Goal: Information Seeking & Learning: Learn about a topic

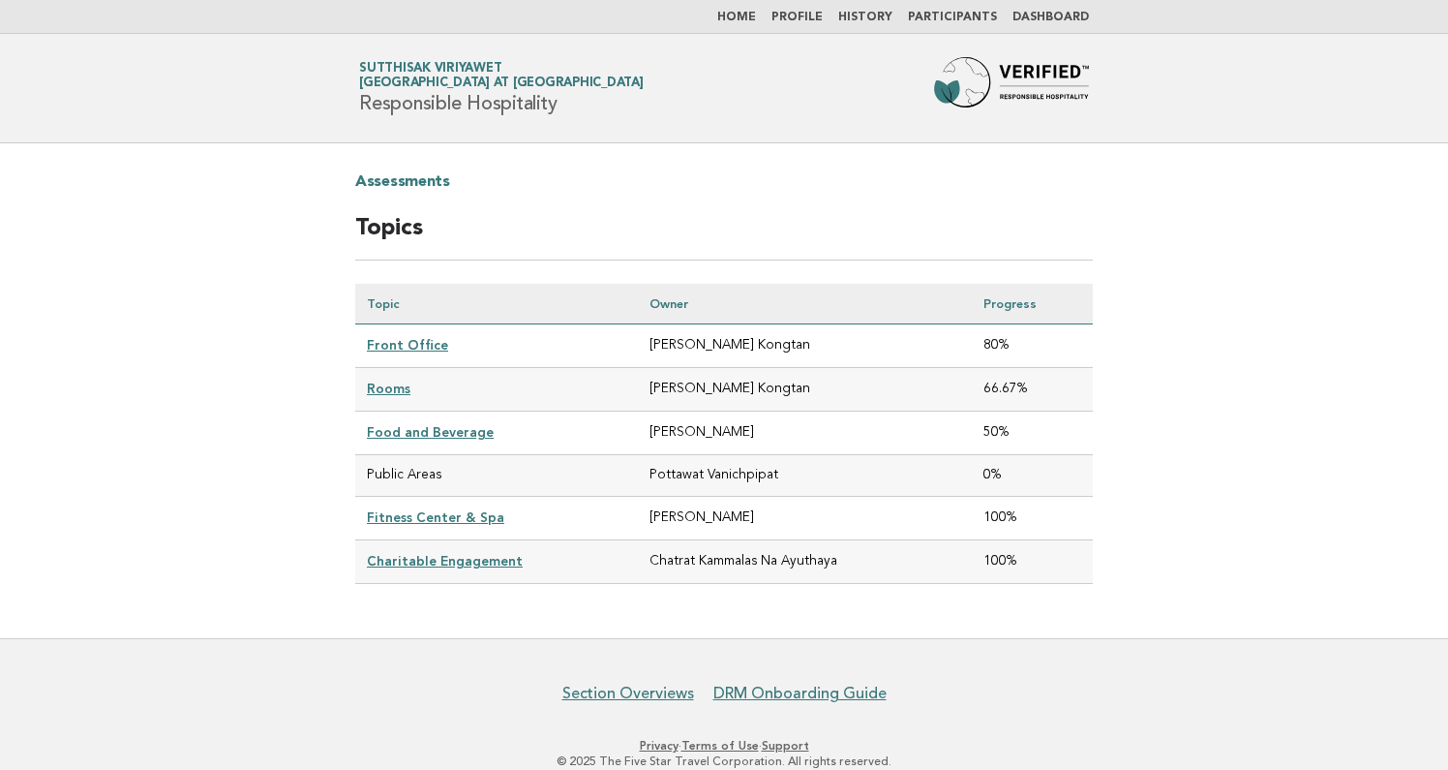
click at [416, 562] on link "Charitable Engagement" at bounding box center [445, 560] width 156 height 15
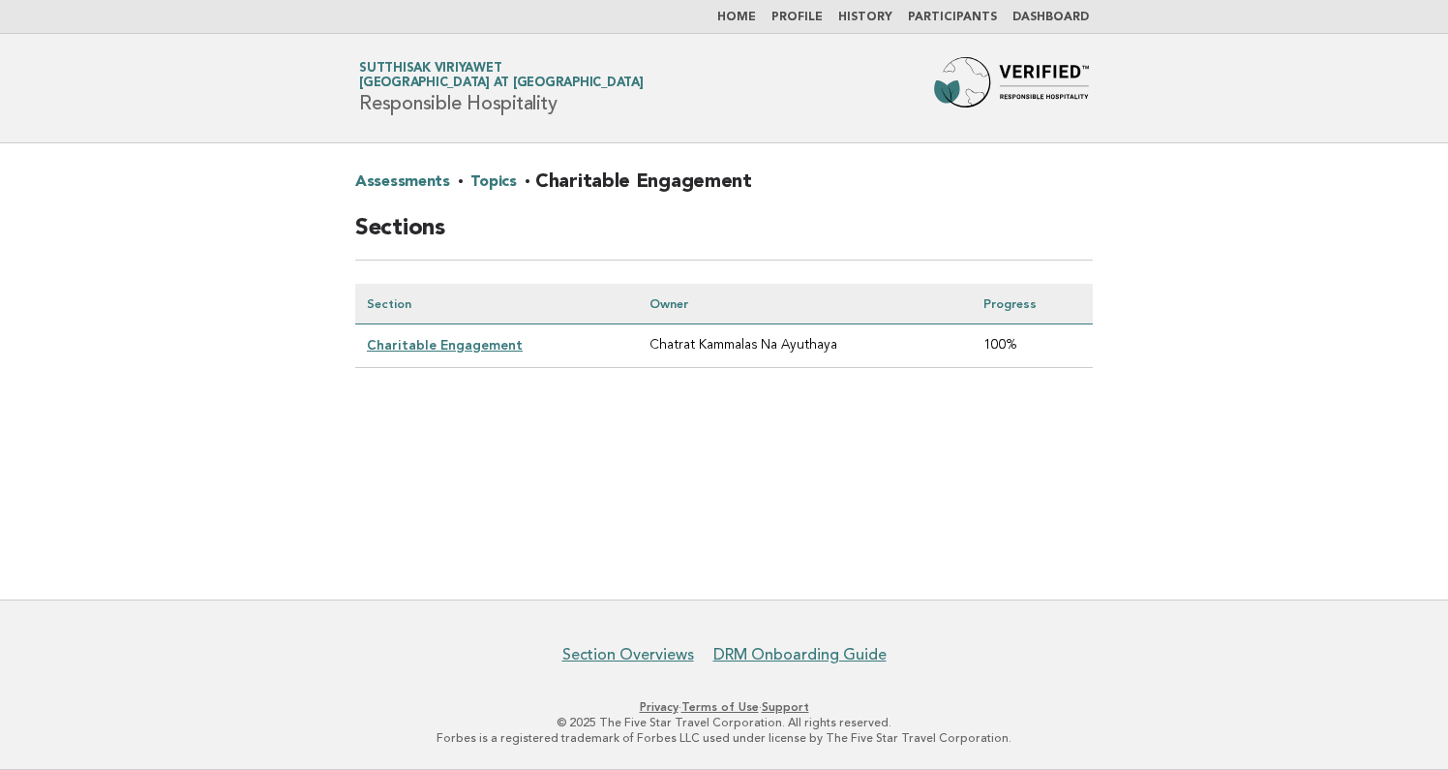
click at [506, 345] on link "Charitable Engagement" at bounding box center [445, 344] width 156 height 15
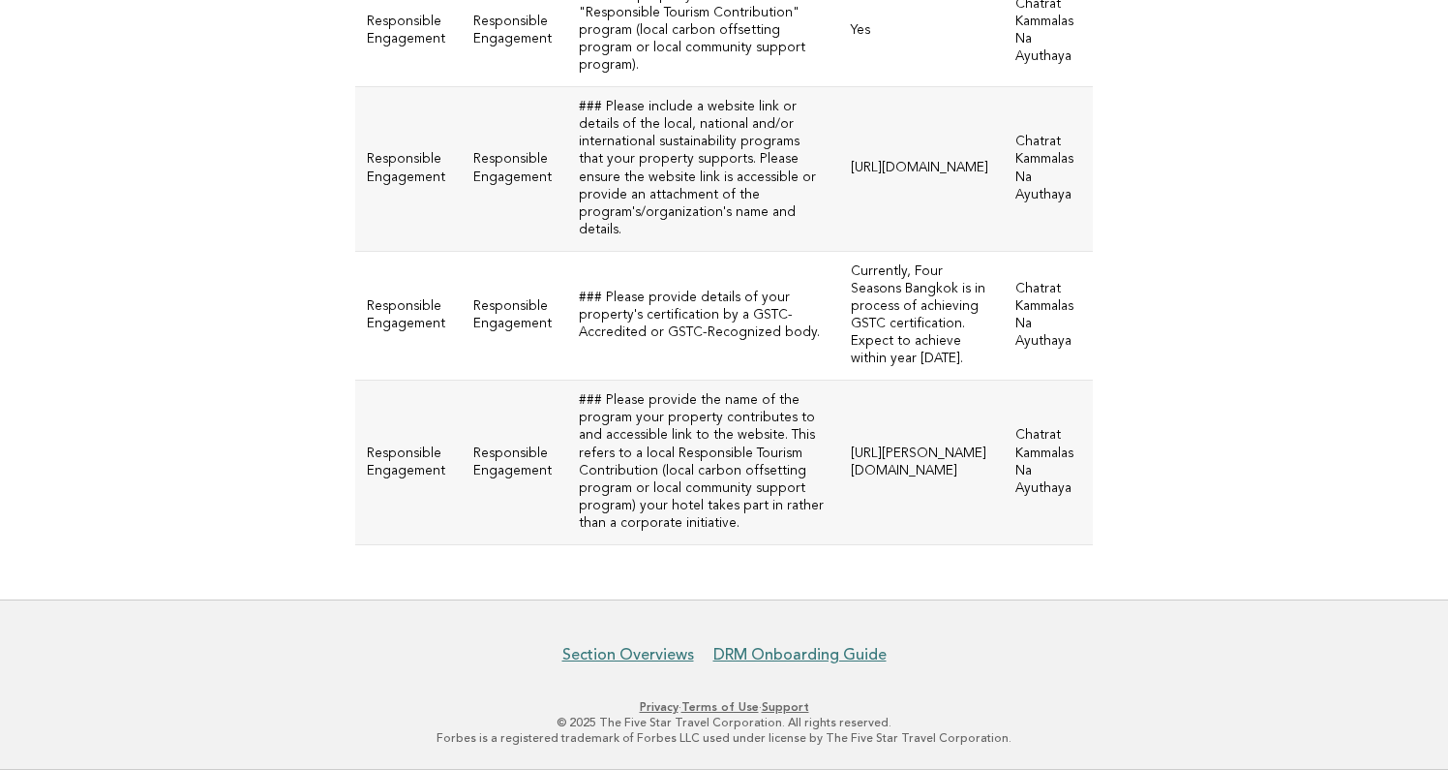
scroll to position [847, 0]
click at [839, 408] on td "https://stang.sc.mahidol.ac.th/stangdonation/?p=1377" at bounding box center [921, 462] width 165 height 165
drag, startPoint x: 773, startPoint y: 418, endPoint x: 658, endPoint y: 356, distance: 130.8
click at [658, 380] on tr "Responsible Engagement Responsible Engagement ### Please provide the name of th…" at bounding box center [724, 462] width 738 height 165
click at [839, 396] on td "https://stang.sc.mahidol.ac.th/stangdonation/?p=1377" at bounding box center [921, 462] width 165 height 165
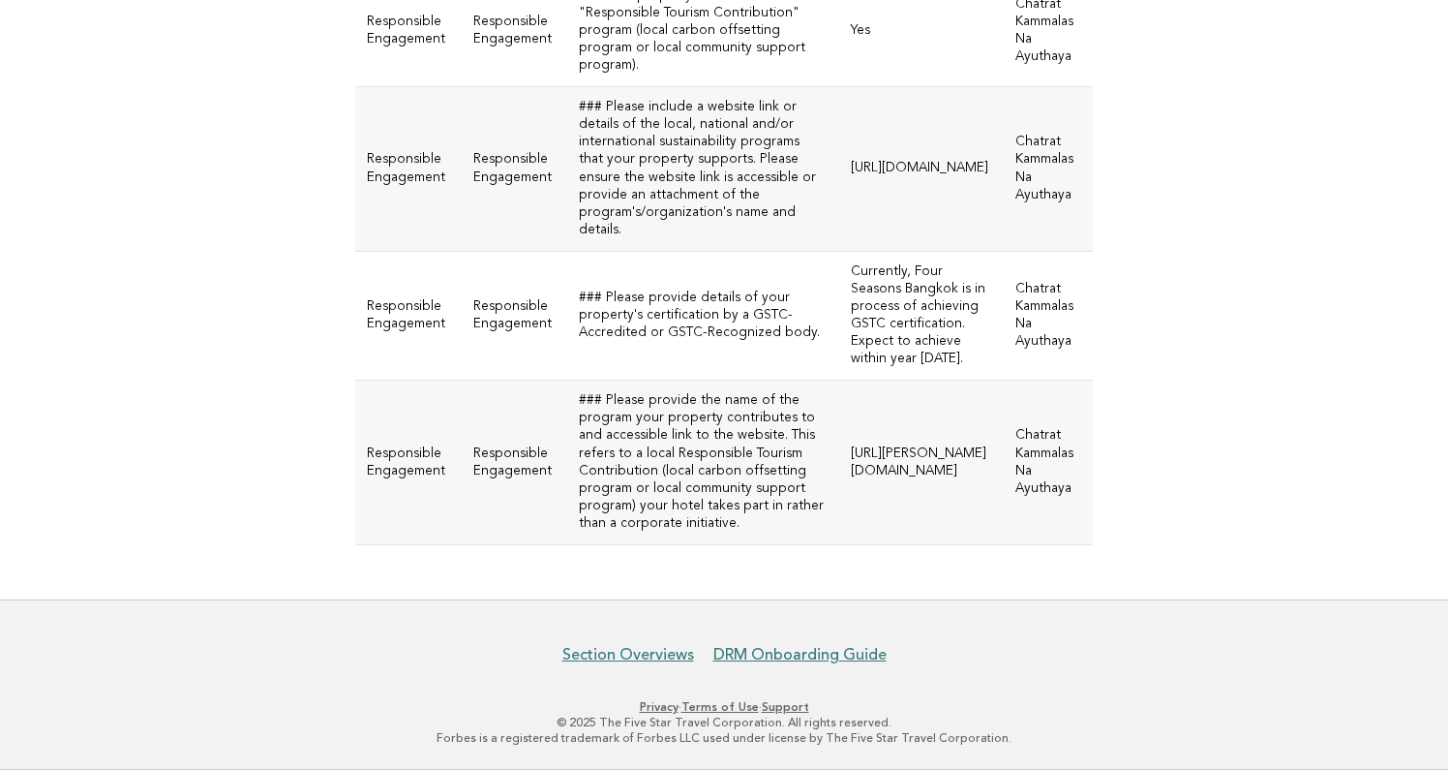
click at [839, 442] on td "https://stang.sc.mahidol.ac.th/stangdonation/?p=1377" at bounding box center [921, 462] width 165 height 165
click at [671, 470] on td "### Please provide the name of the program your property contributes to and acc…" at bounding box center [703, 462] width 272 height 165
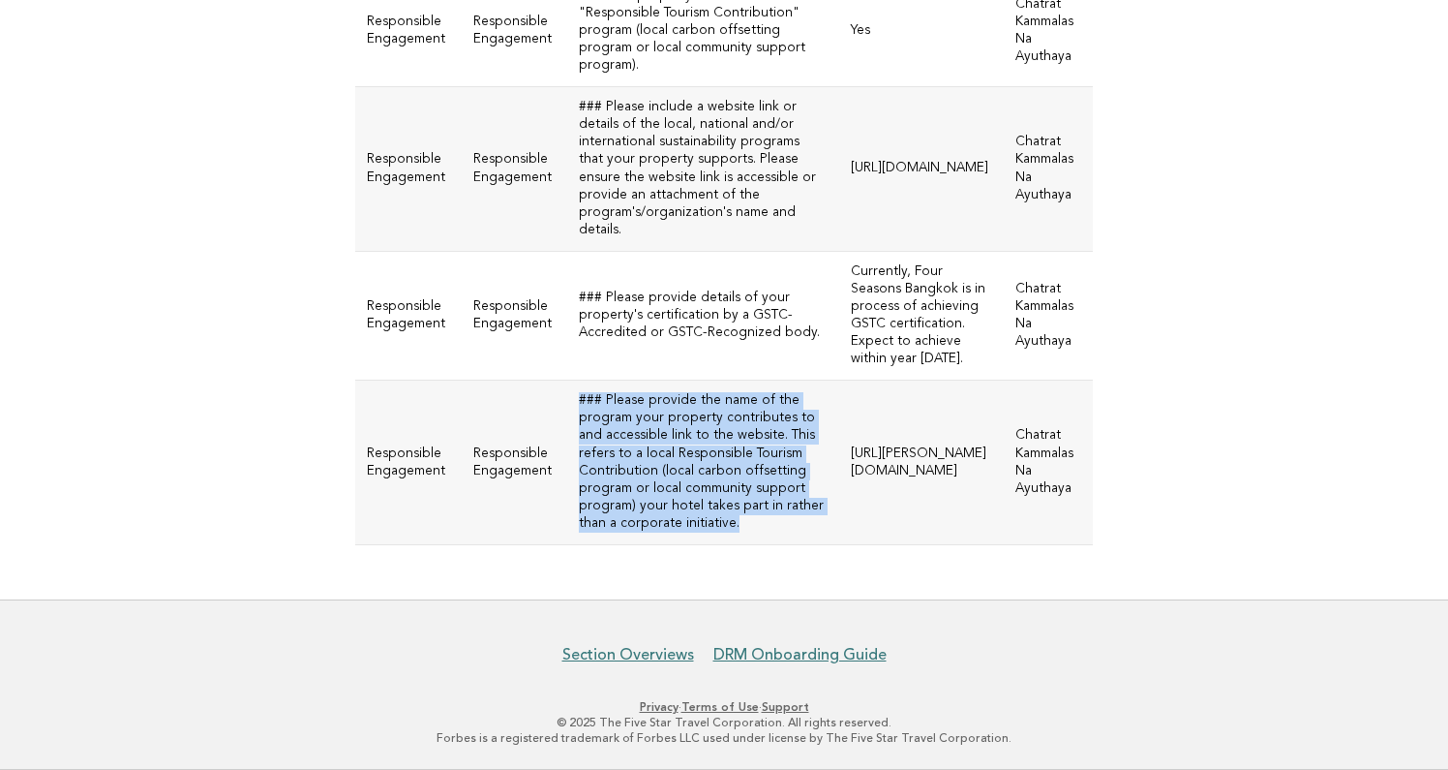
copy td "### Please provide the name of the program your property contributes to and acc…"
drag, startPoint x: 592, startPoint y: 388, endPoint x: 683, endPoint y: 629, distance: 257.7
click at [683, 545] on td "### Please provide the name of the program your property contributes to and acc…" at bounding box center [703, 462] width 272 height 165
copy td "### Please provide the name of the program your property contributes to and acc…"
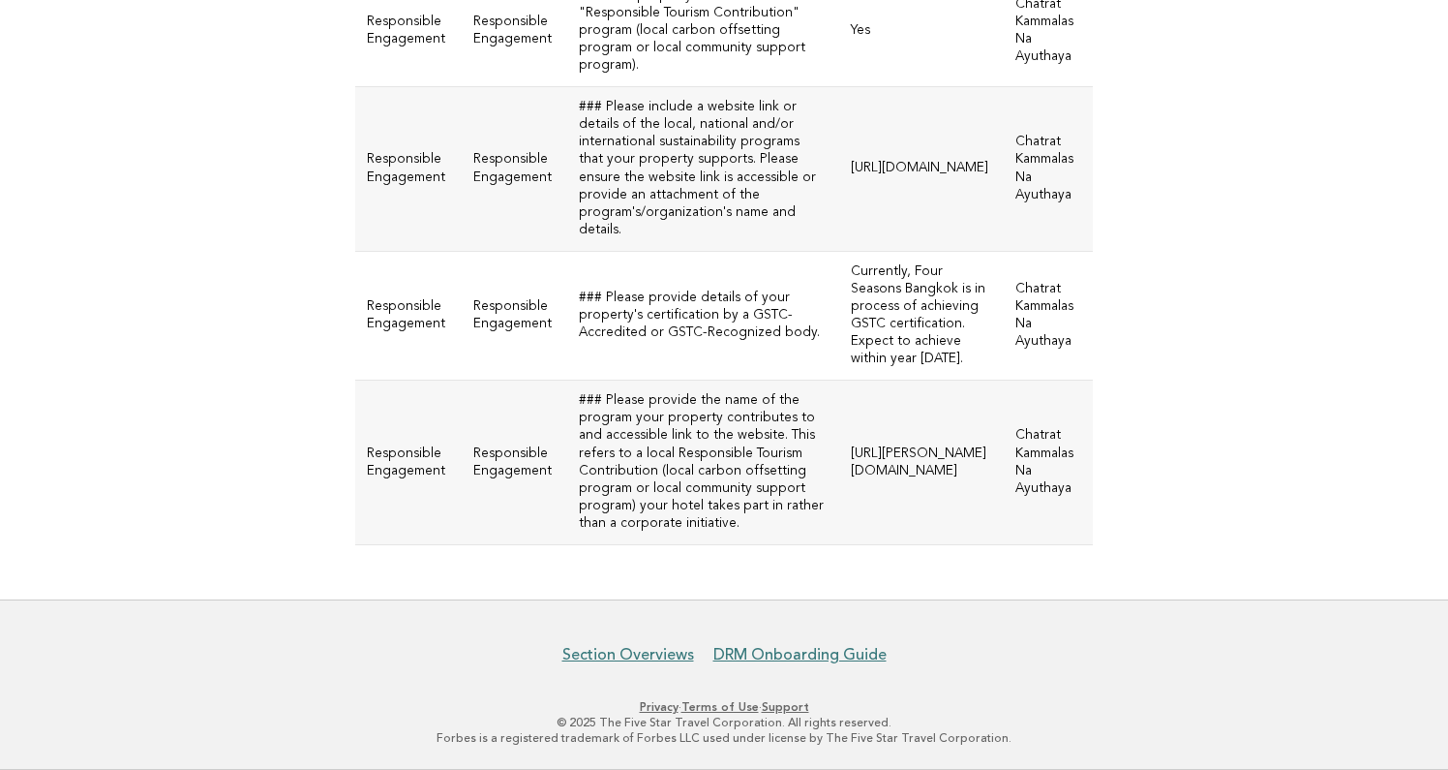
click at [839, 545] on td "https://stang.sc.mahidol.ac.th/stangdonation/?p=1377" at bounding box center [921, 462] width 165 height 165
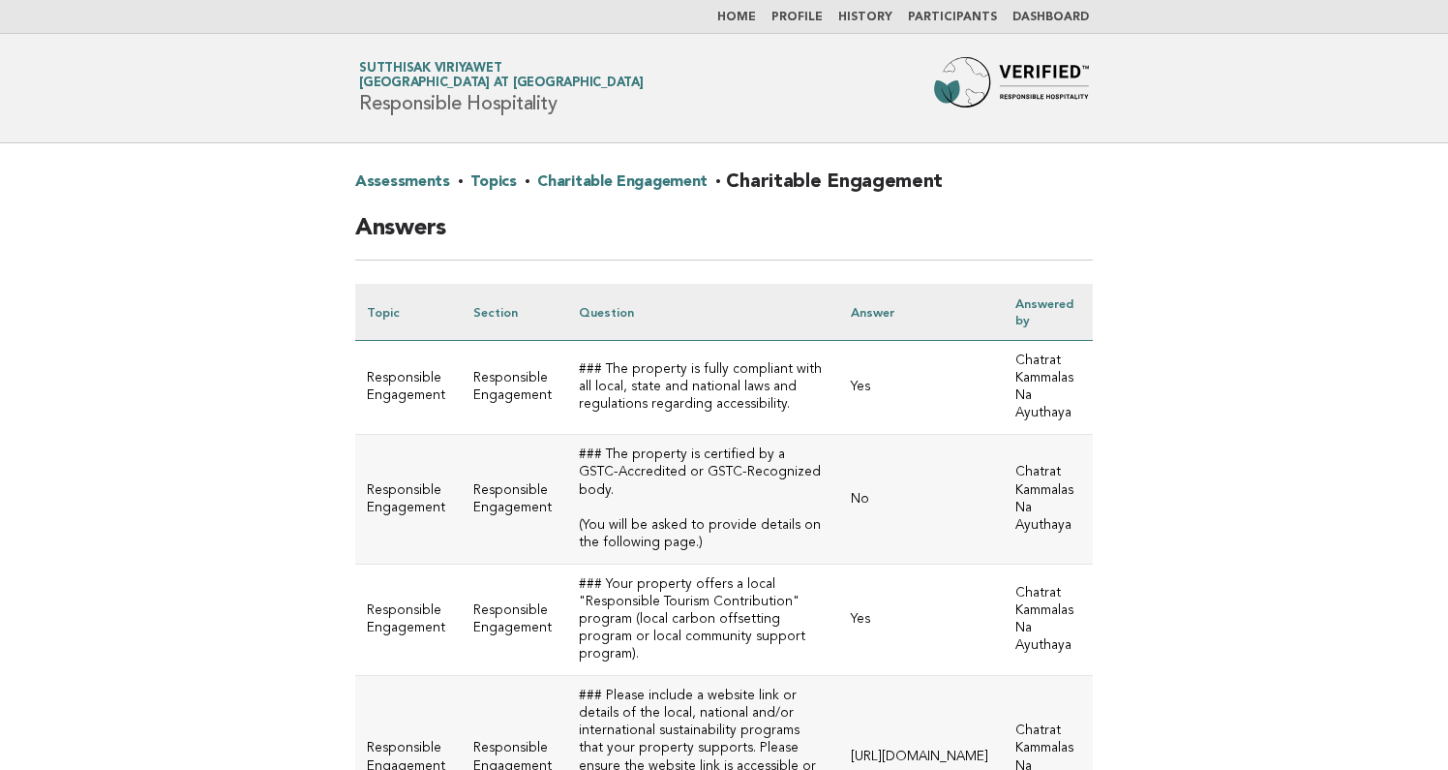
scroll to position [0, 0]
click at [955, 13] on link "Participants" at bounding box center [952, 18] width 89 height 12
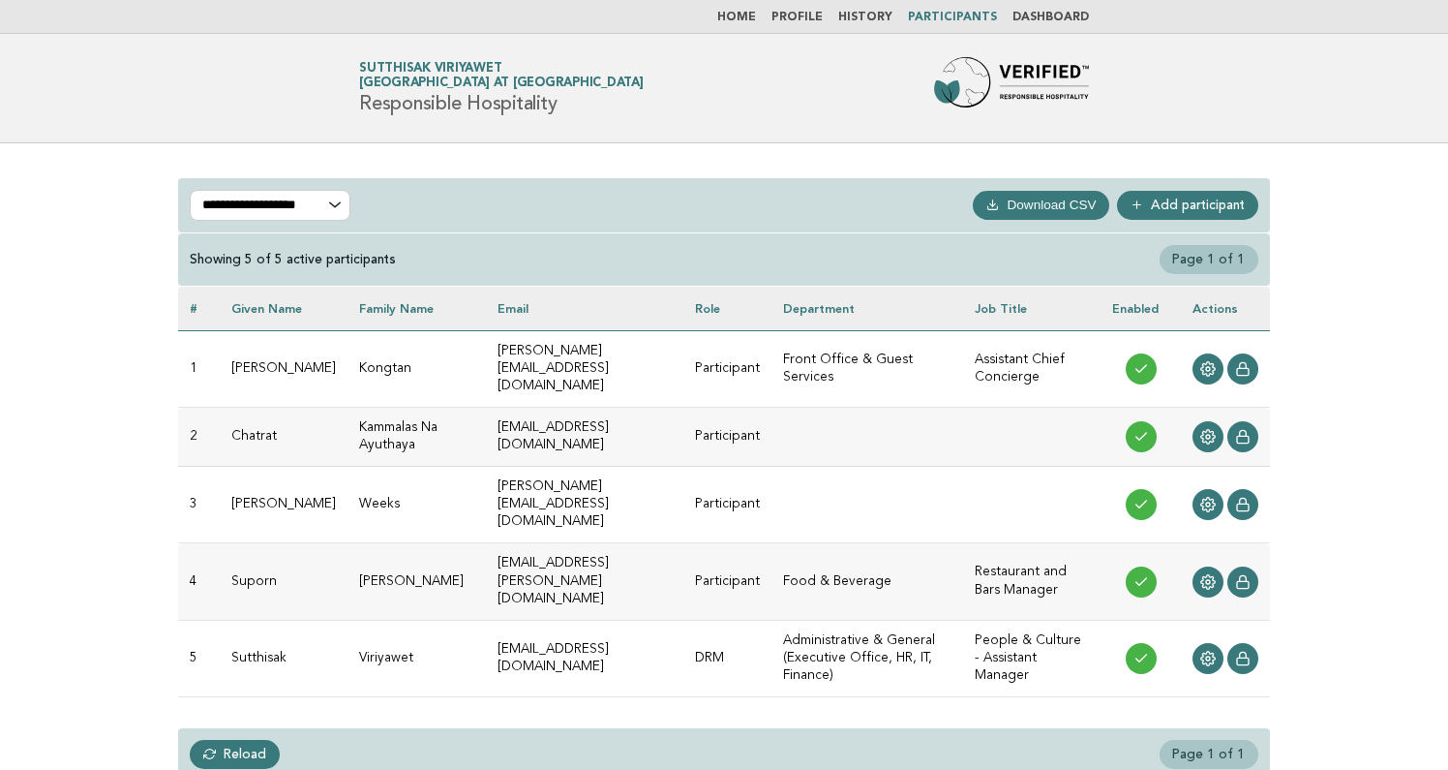
click at [880, 20] on link "History" at bounding box center [865, 18] width 54 height 12
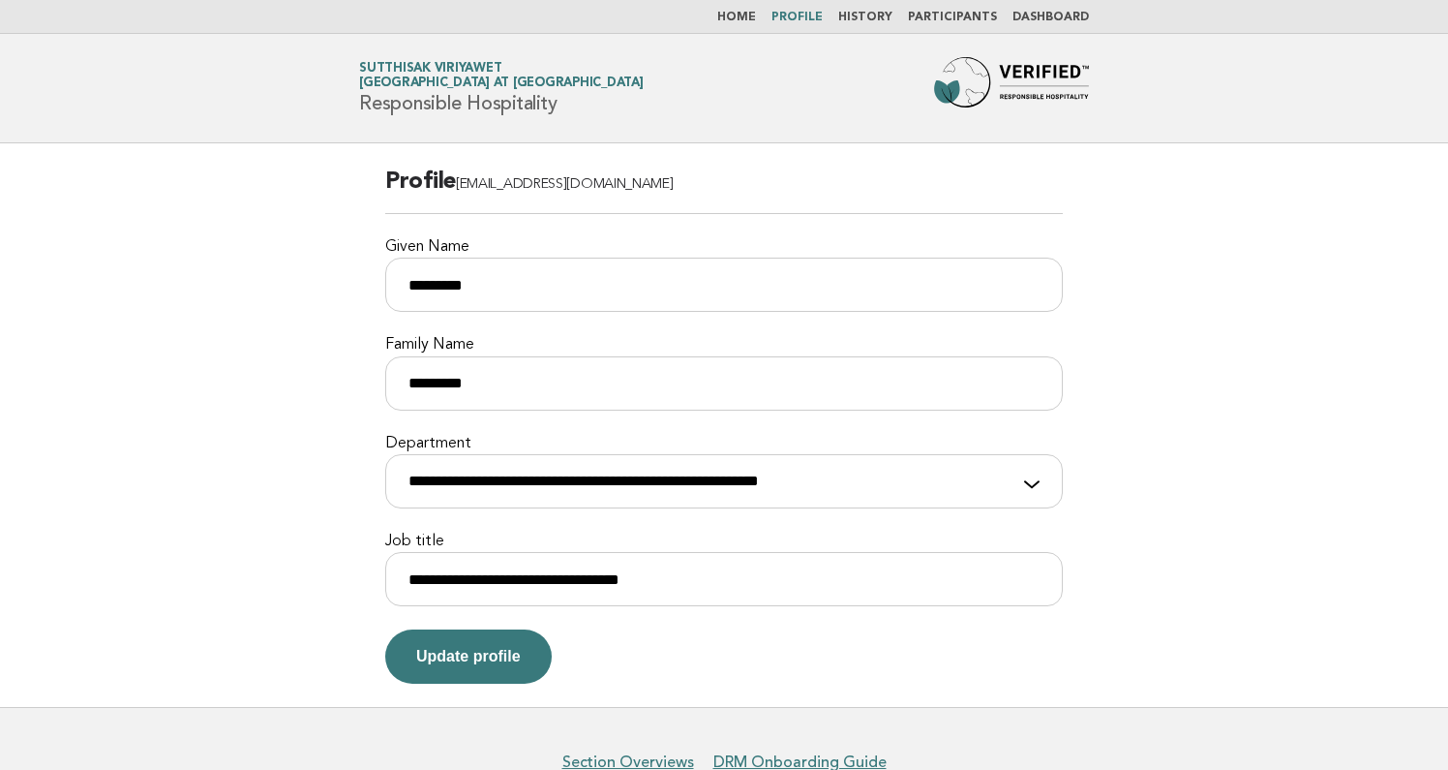
click at [747, 23] on li "Home" at bounding box center [736, 17] width 39 height 15
click at [749, 18] on link "Home" at bounding box center [736, 18] width 39 height 12
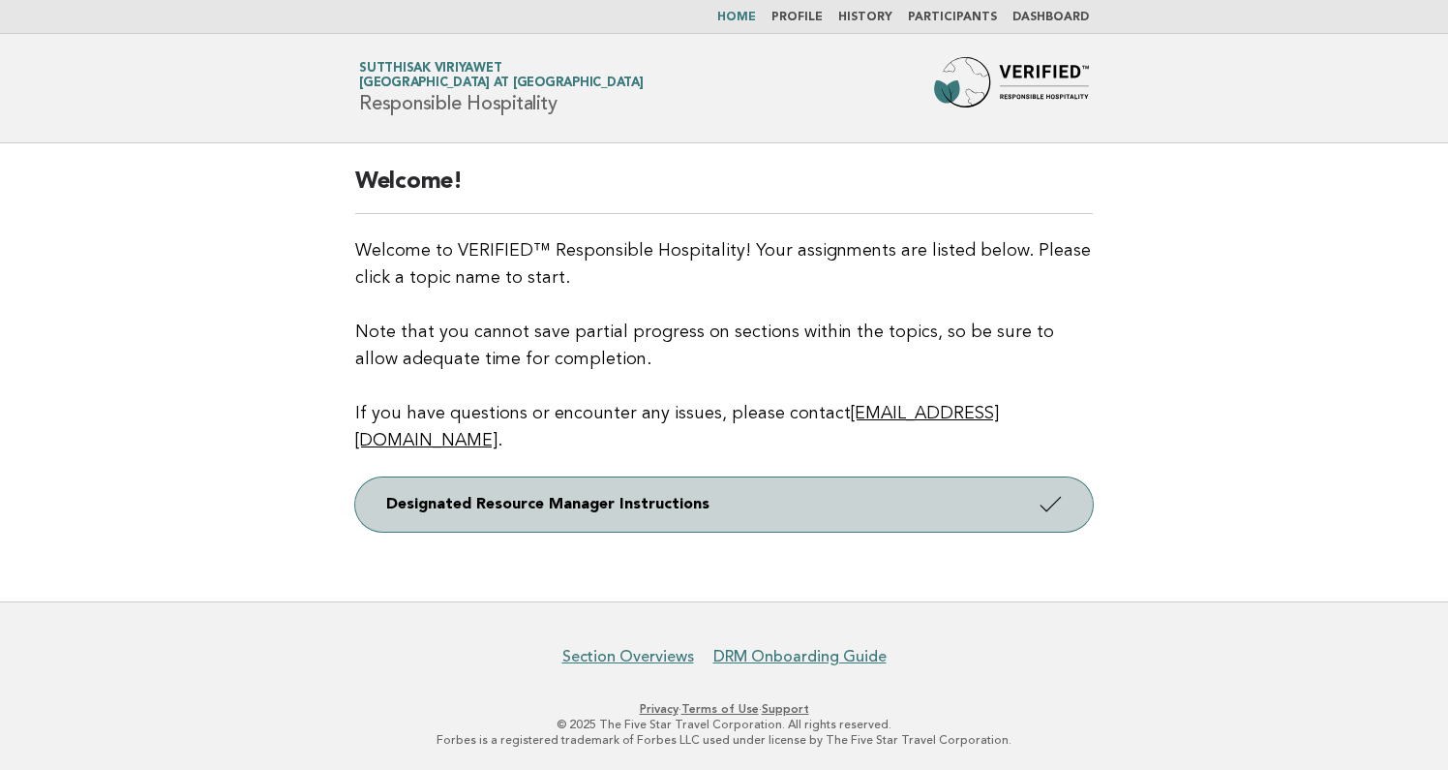
click at [849, 490] on link "Designated Resource Manager Instructions" at bounding box center [724, 504] width 738 height 54
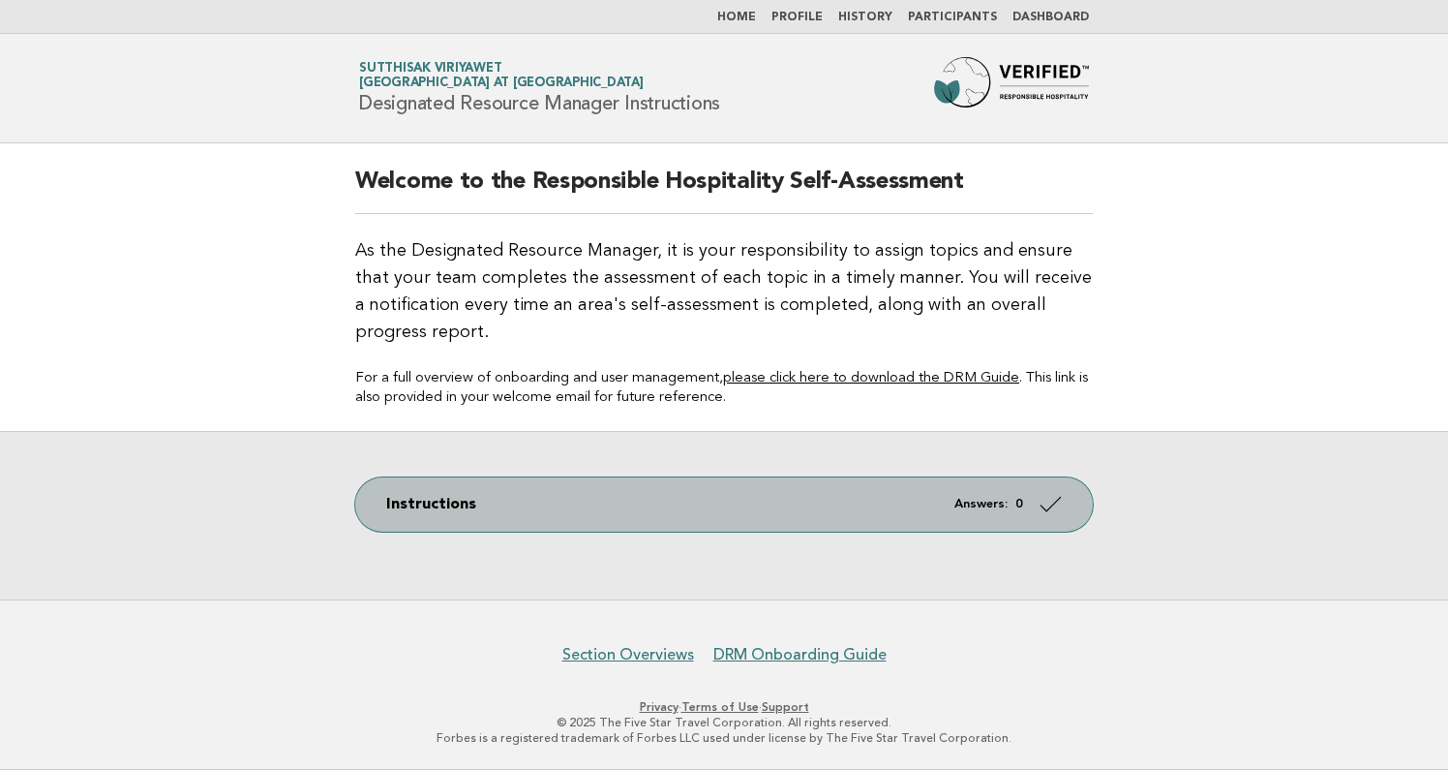
click at [860, 500] on link "Instructions Answers: 0" at bounding box center [724, 504] width 738 height 54
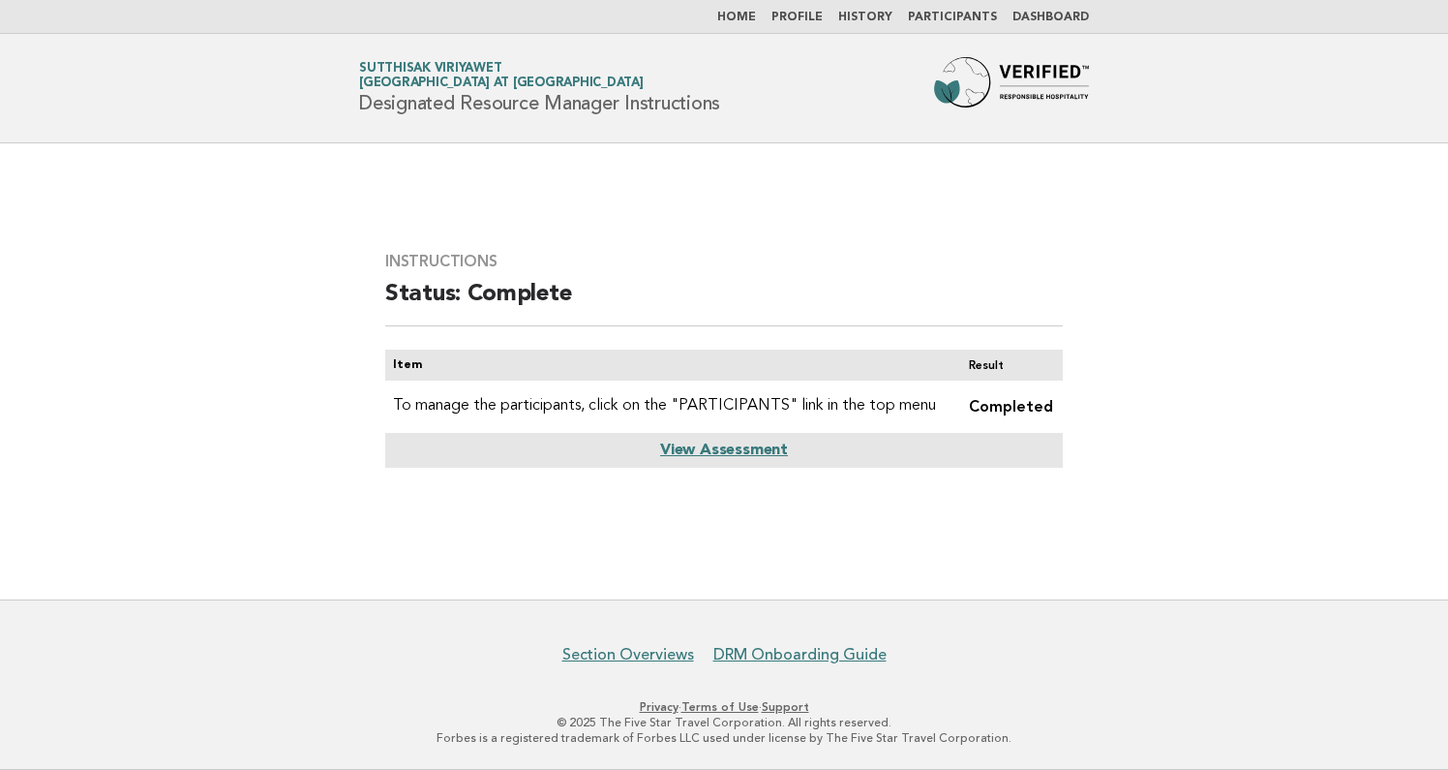
click at [775, 445] on link "View Assessment" at bounding box center [724, 449] width 128 height 15
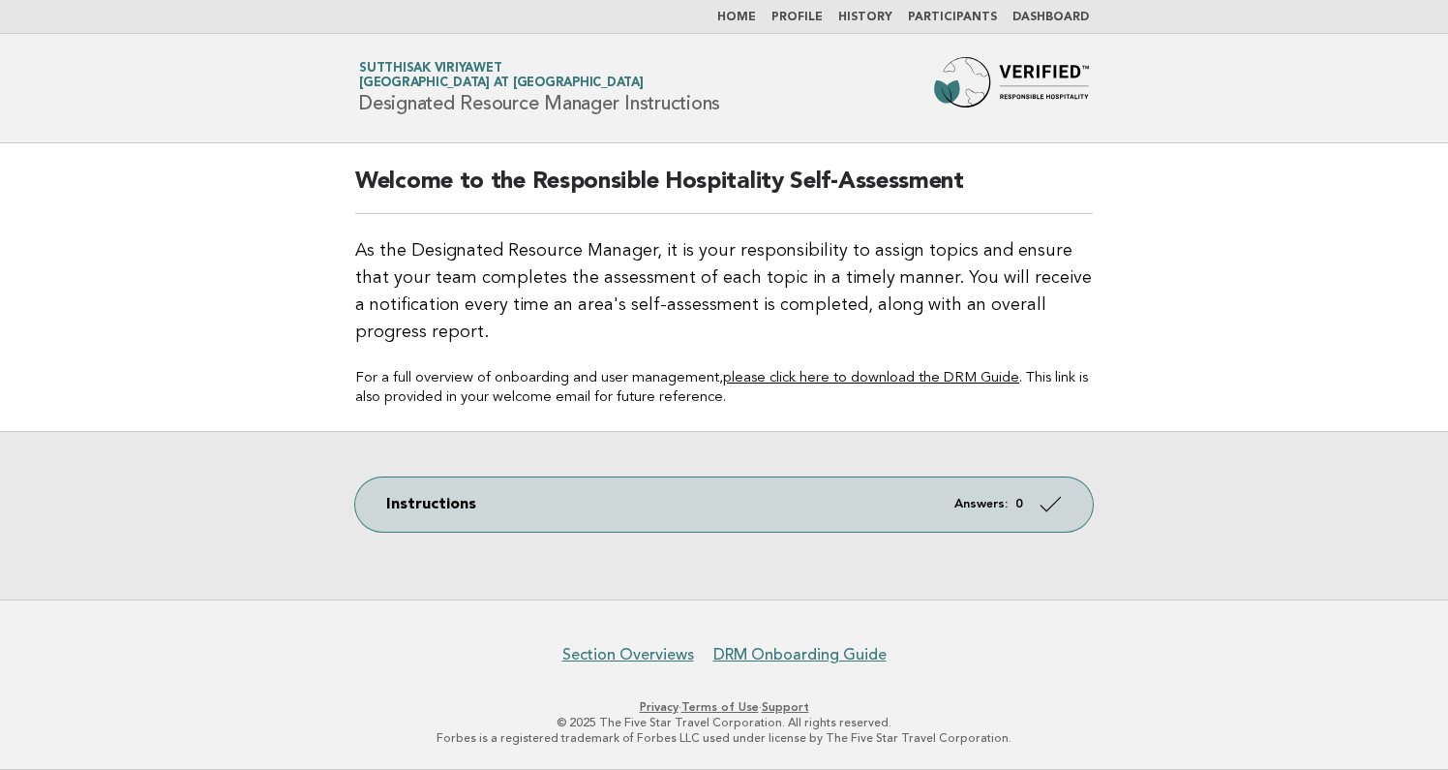
click at [879, 28] on nav "Home Profile History Participants Dashboard" at bounding box center [724, 17] width 1448 height 34
click at [879, 24] on li "History" at bounding box center [865, 17] width 54 height 15
click at [877, 21] on link "History" at bounding box center [865, 18] width 54 height 12
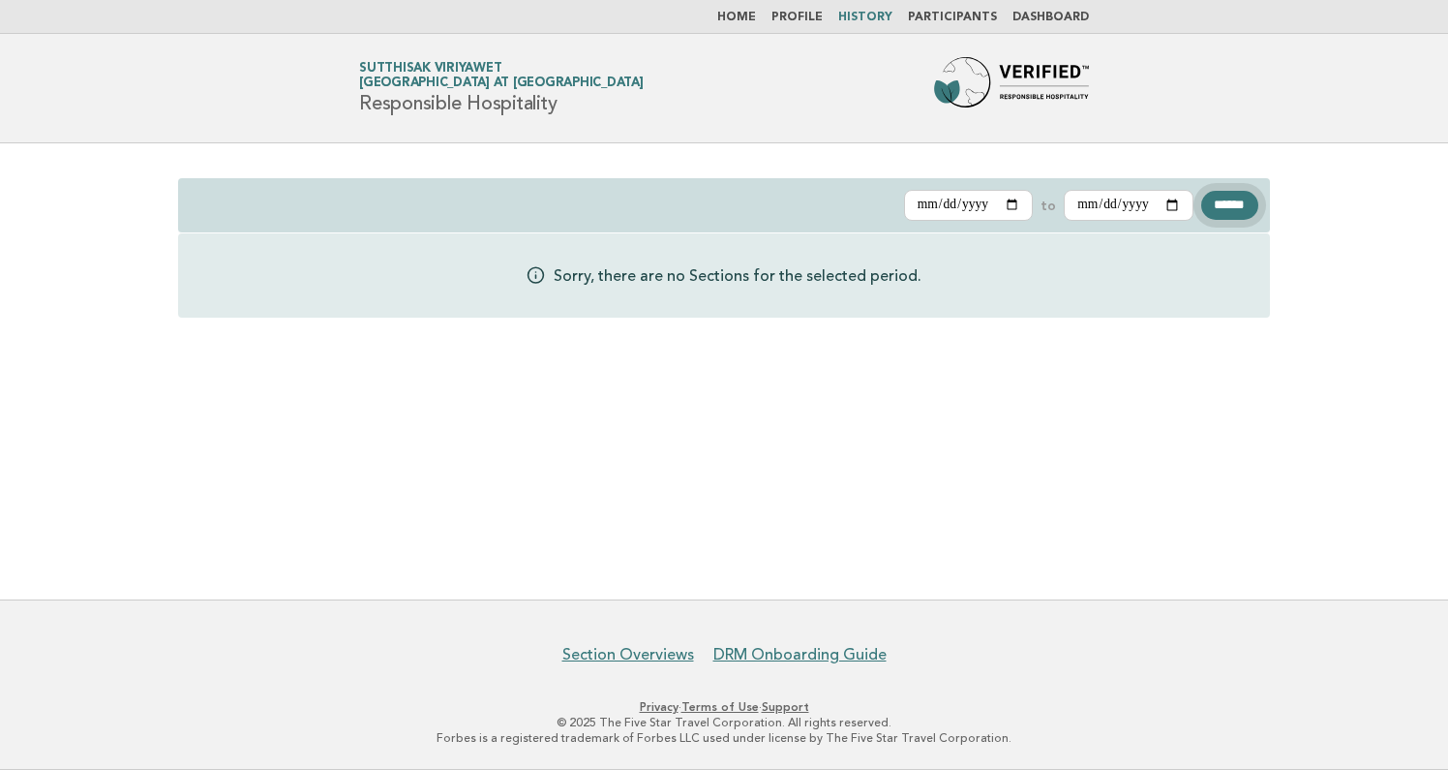
click at [1257, 207] on input "******" at bounding box center [1229, 205] width 57 height 29
click at [1034, 13] on link "Dashboard" at bounding box center [1051, 18] width 76 height 12
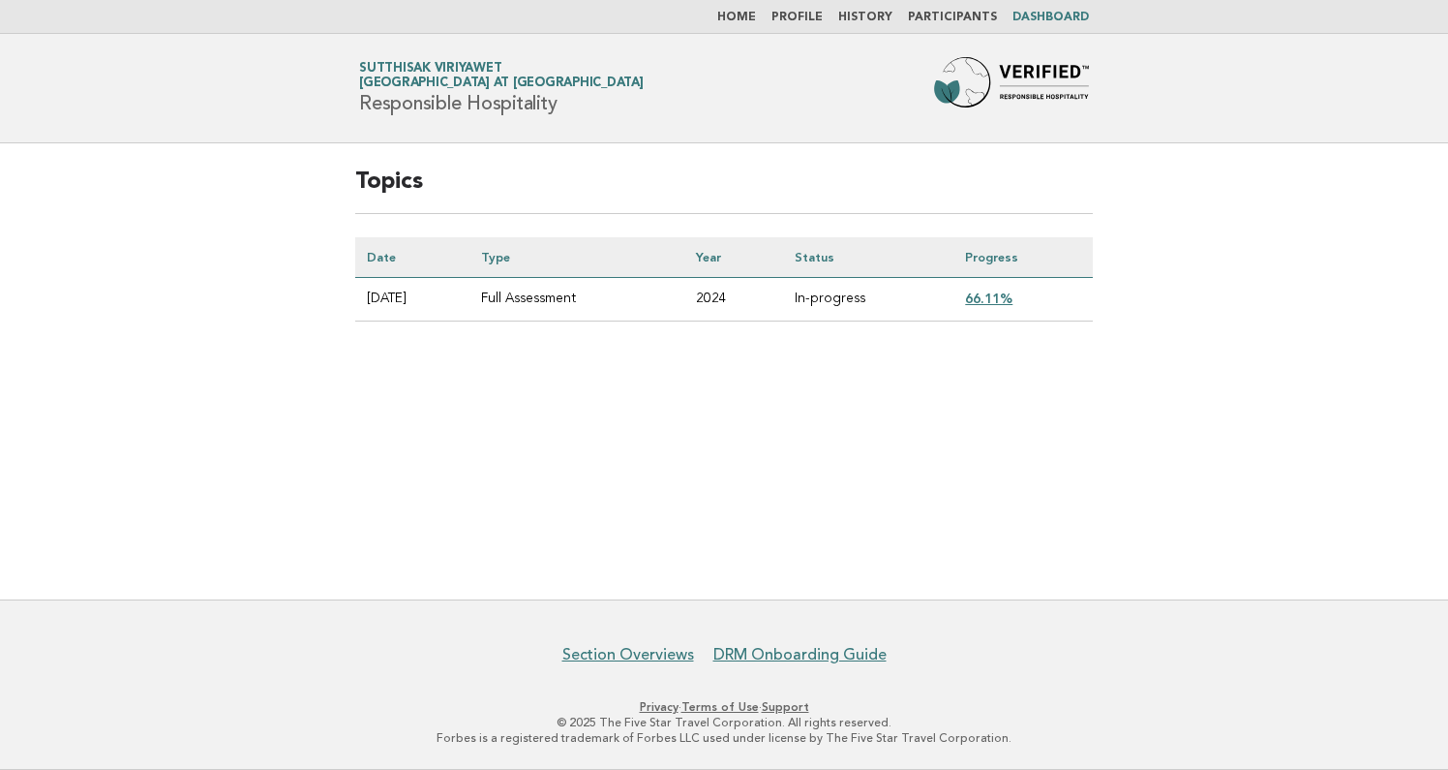
click at [1008, 303] on link "66.11%" at bounding box center [988, 297] width 47 height 15
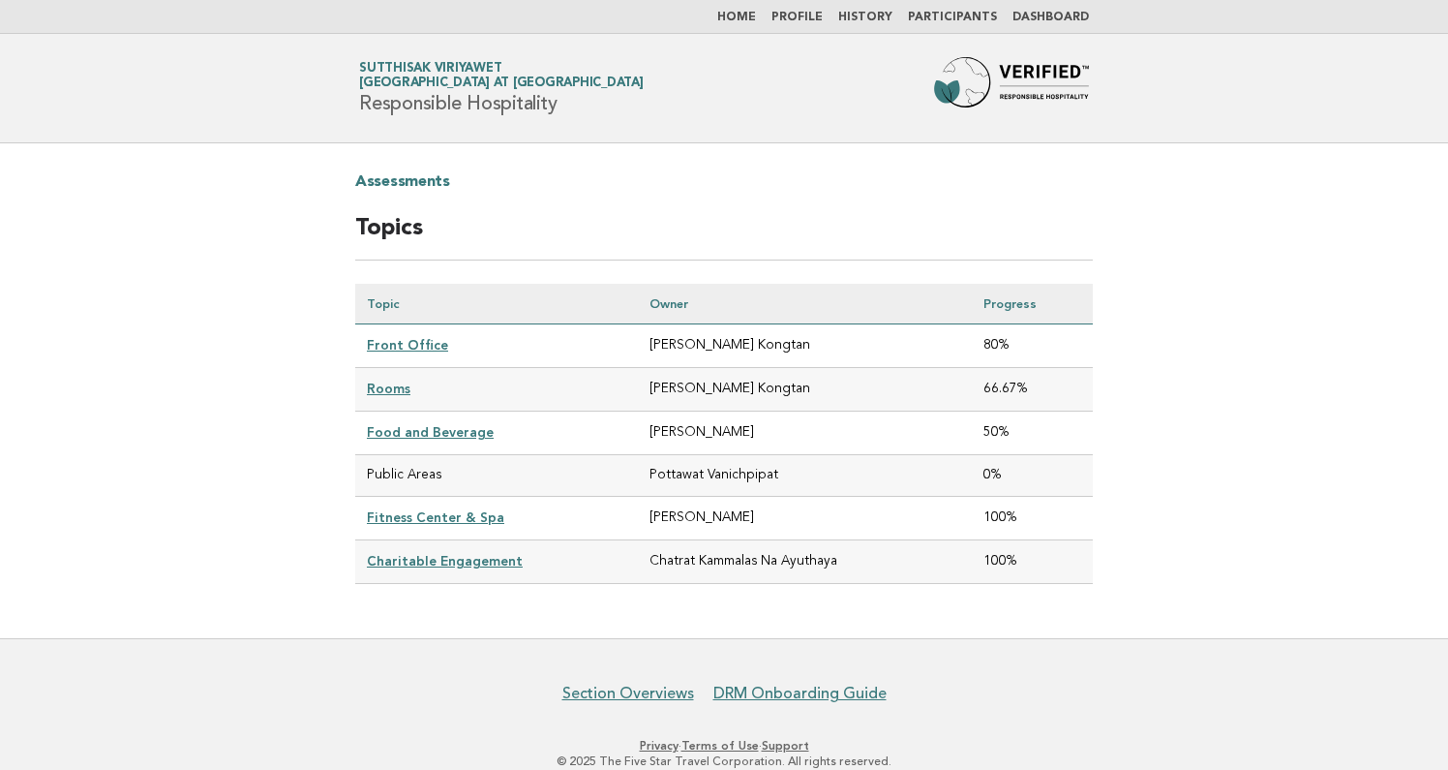
click at [387, 480] on td "Public Areas" at bounding box center [496, 476] width 283 height 42
click at [379, 386] on link "Rooms" at bounding box center [389, 387] width 44 height 15
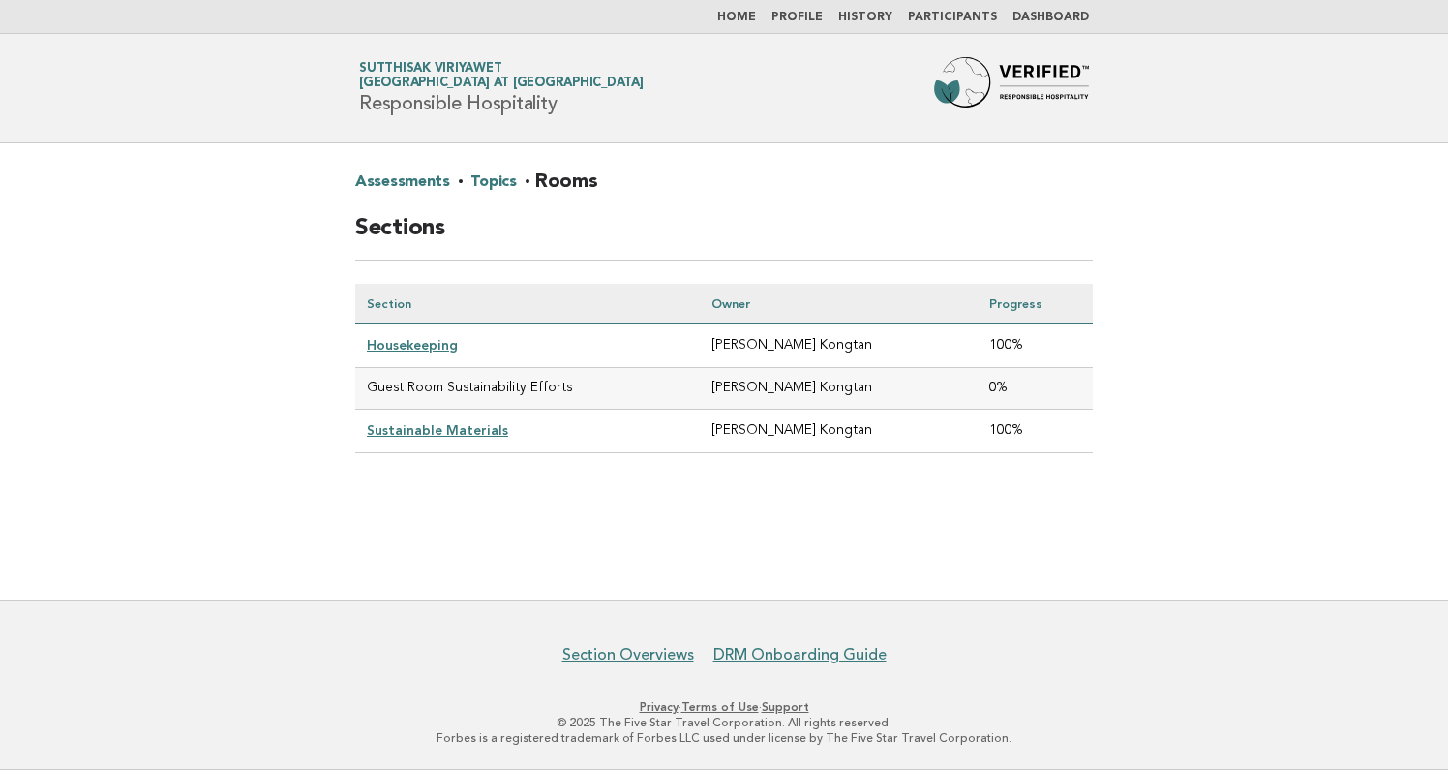
click at [426, 390] on td "Guest Room Sustainability Efforts" at bounding box center [527, 389] width 345 height 42
drag, startPoint x: 366, startPoint y: 390, endPoint x: 592, endPoint y: 390, distance: 226.5
click at [593, 390] on td "Guest Room Sustainability Efforts" at bounding box center [527, 389] width 345 height 42
copy td "Guest Room Sustainability Efforts"
click at [402, 332] on td "Housekeeping" at bounding box center [527, 346] width 345 height 44
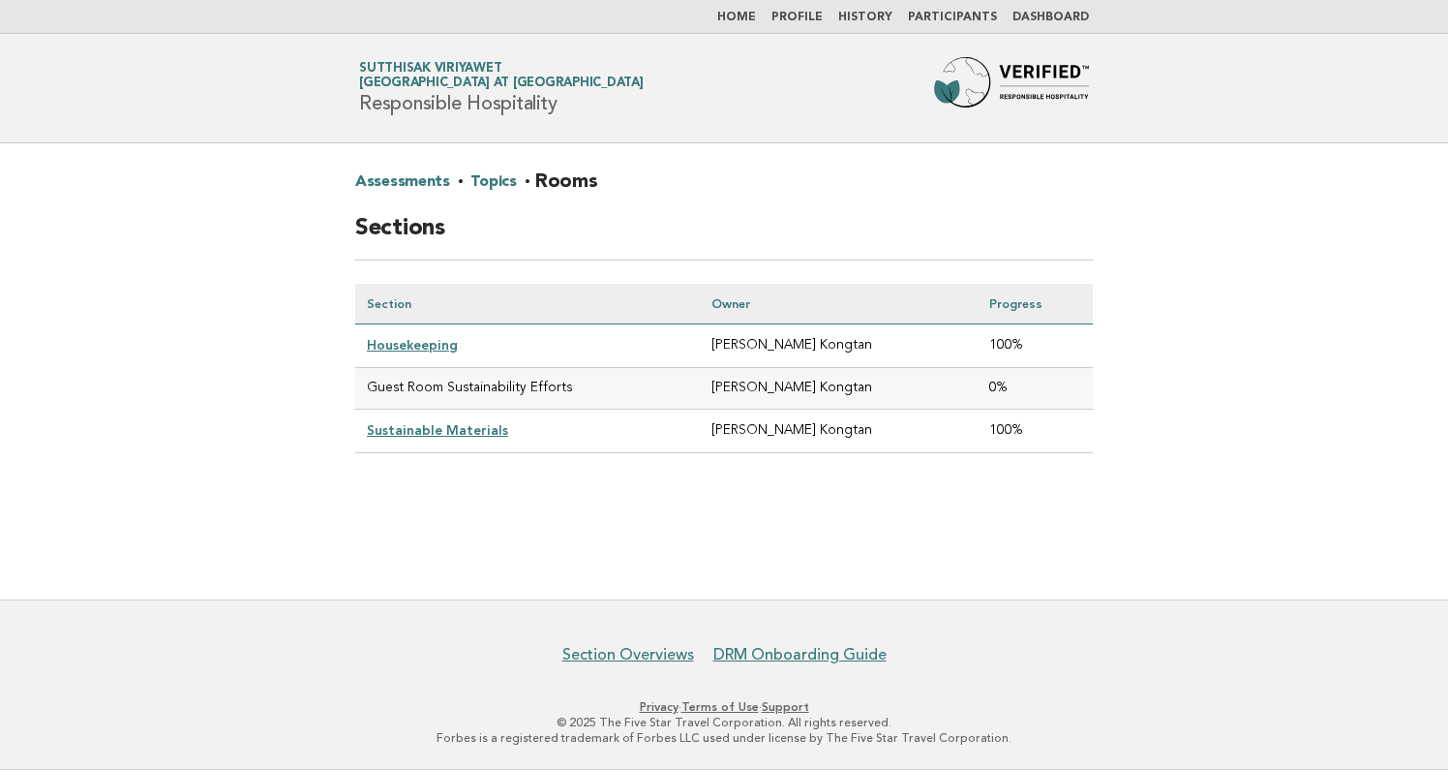
click at [402, 341] on link "Housekeeping" at bounding box center [412, 344] width 91 height 15
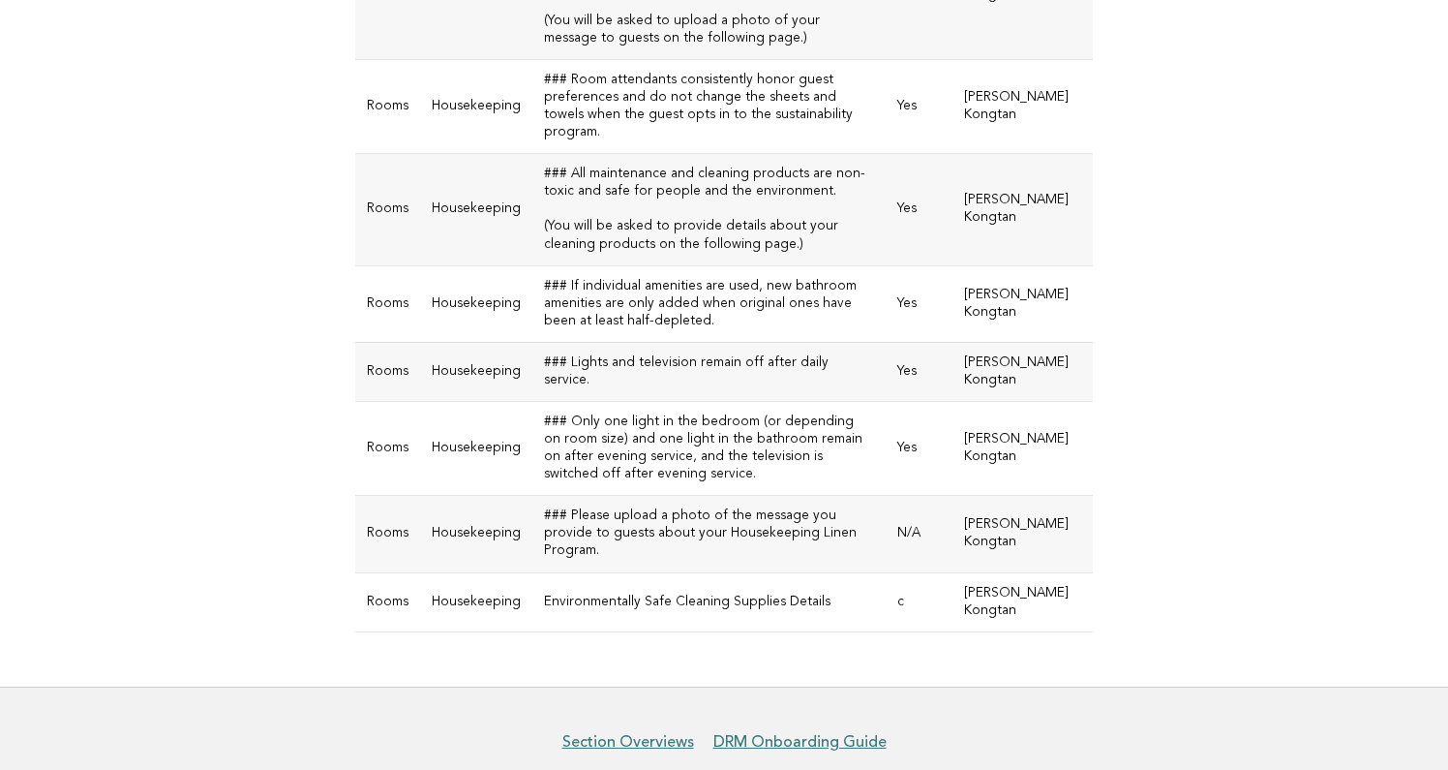
scroll to position [744, 0]
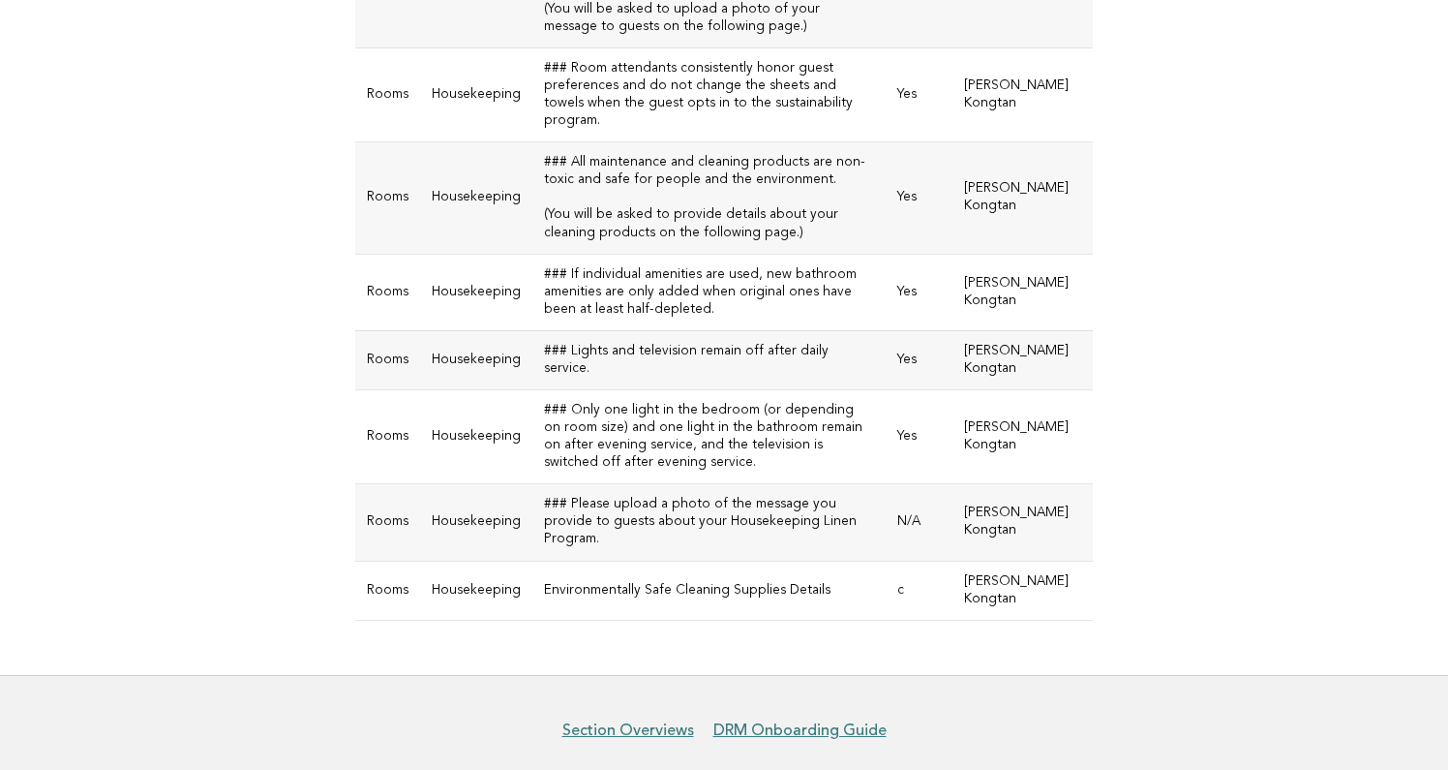
click at [886, 487] on td "### Please upload a photo of the message you provide to guests about your House…" at bounding box center [708, 522] width 353 height 76
click at [953, 486] on td "N/A" at bounding box center [919, 522] width 67 height 76
click at [953, 484] on td "N/A" at bounding box center [919, 522] width 67 height 76
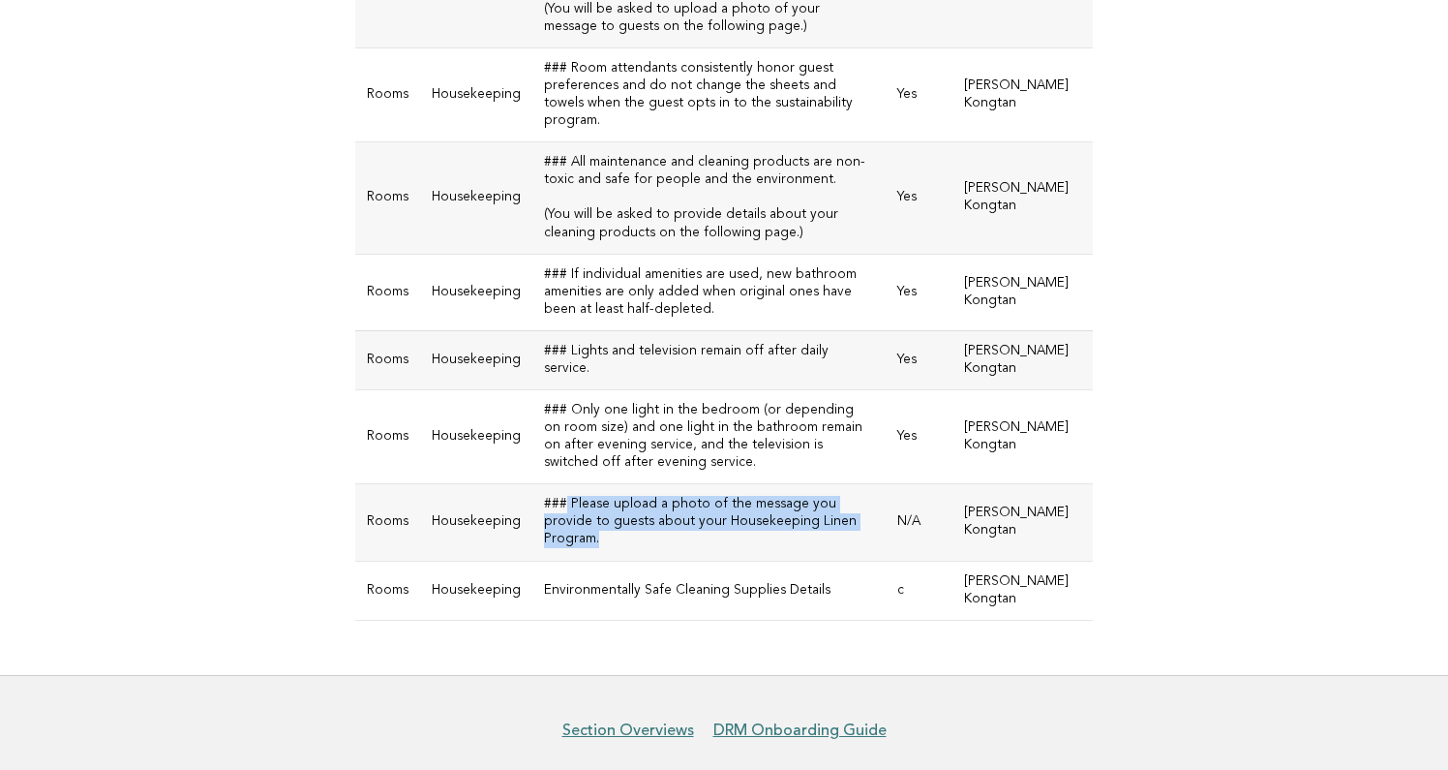
drag, startPoint x: 804, startPoint y: 484, endPoint x: 558, endPoint y: 464, distance: 246.7
click at [559, 484] on td "### Please upload a photo of the message you provide to guests about your House…" at bounding box center [708, 522] width 353 height 76
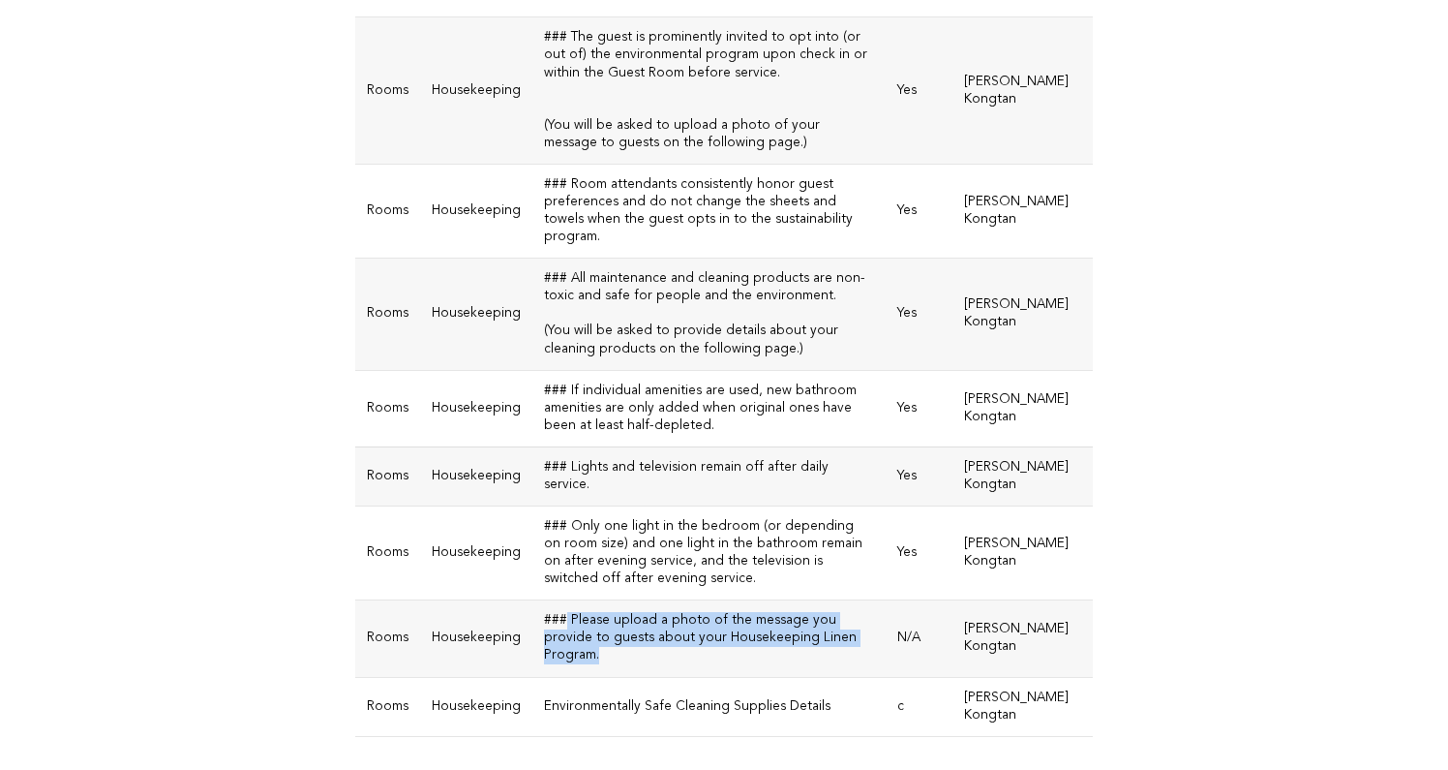
scroll to position [628, 0]
click at [687, 677] on td "Environmentally Safe Cleaning Supplies Details" at bounding box center [708, 706] width 353 height 59
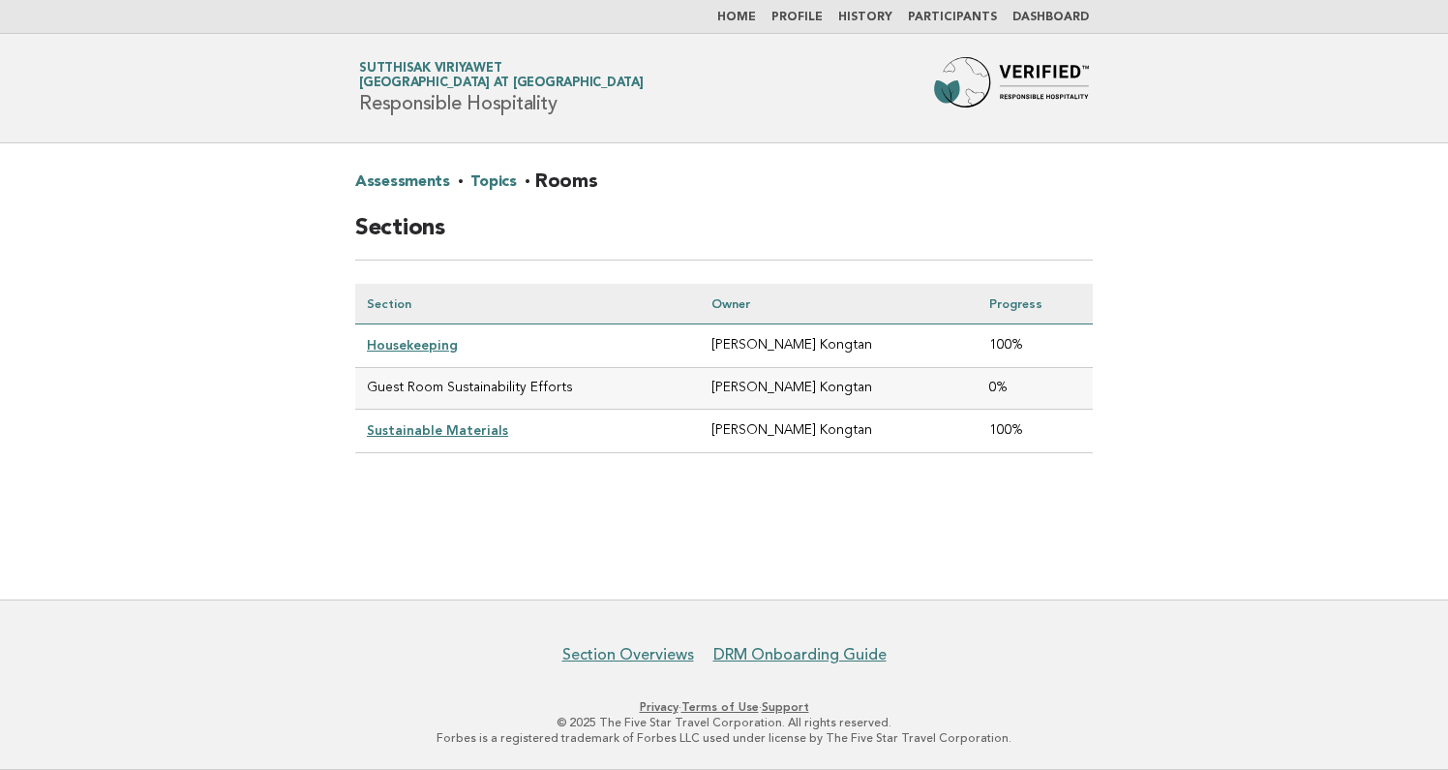
click at [433, 426] on link "Sustainable Materials" at bounding box center [437, 429] width 141 height 15
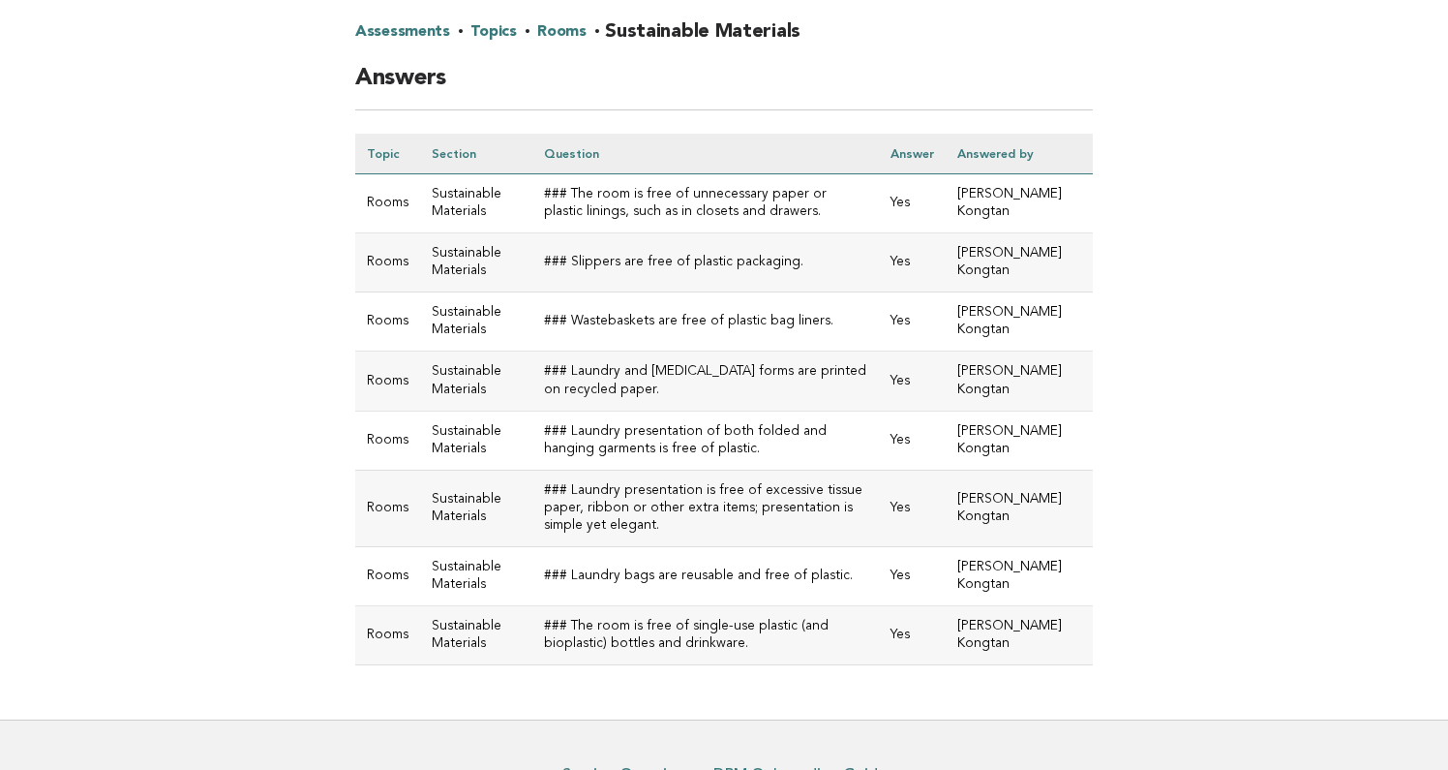
scroll to position [5, 0]
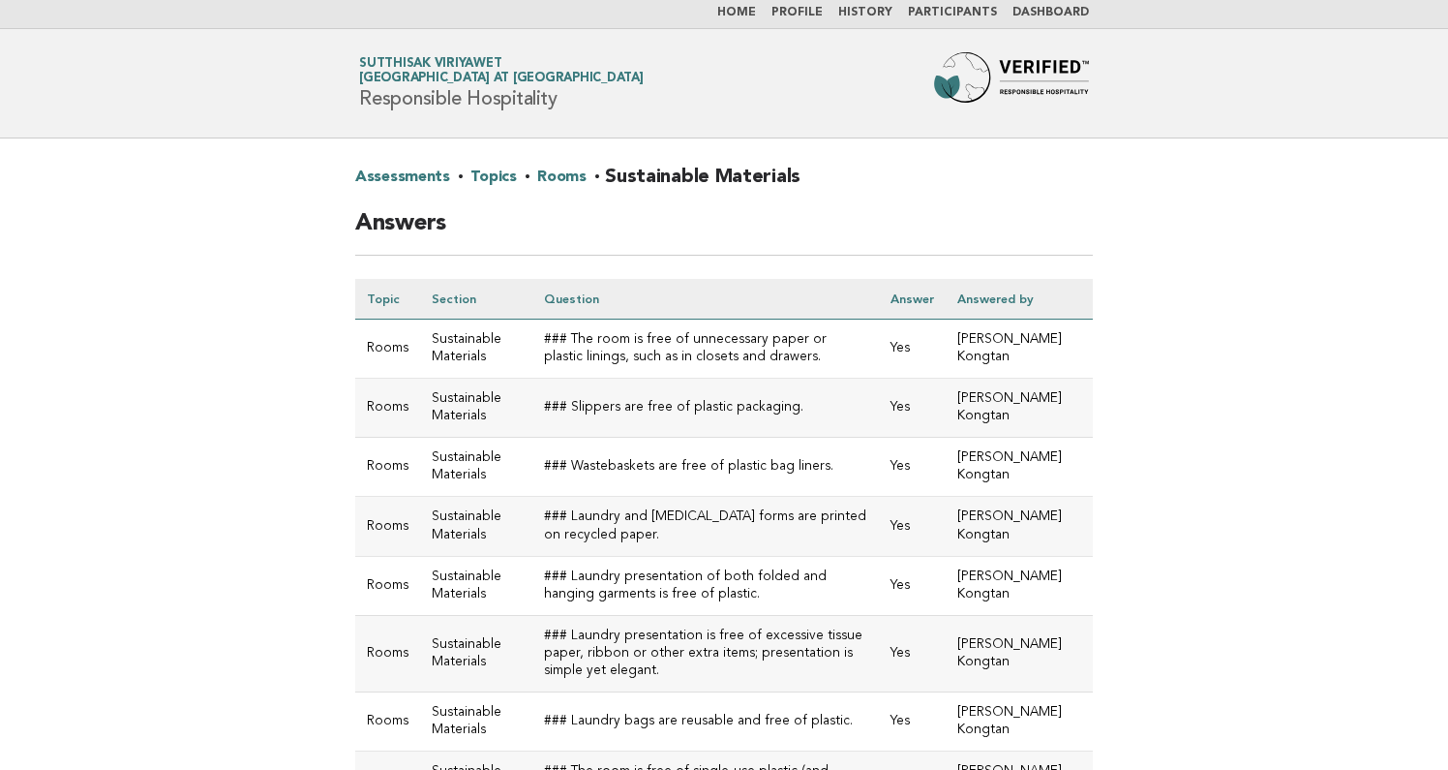
click at [537, 178] on link "Rooms" at bounding box center [561, 177] width 49 height 31
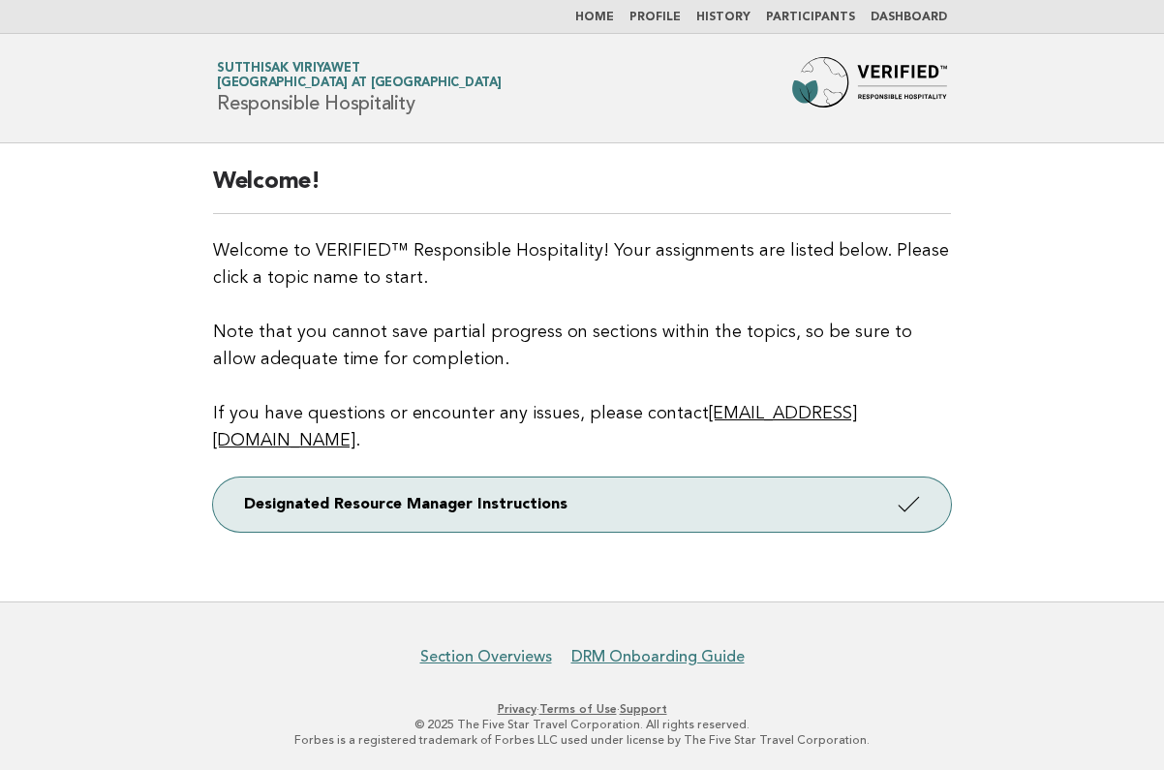
click at [895, 18] on link "Dashboard" at bounding box center [908, 18] width 76 height 12
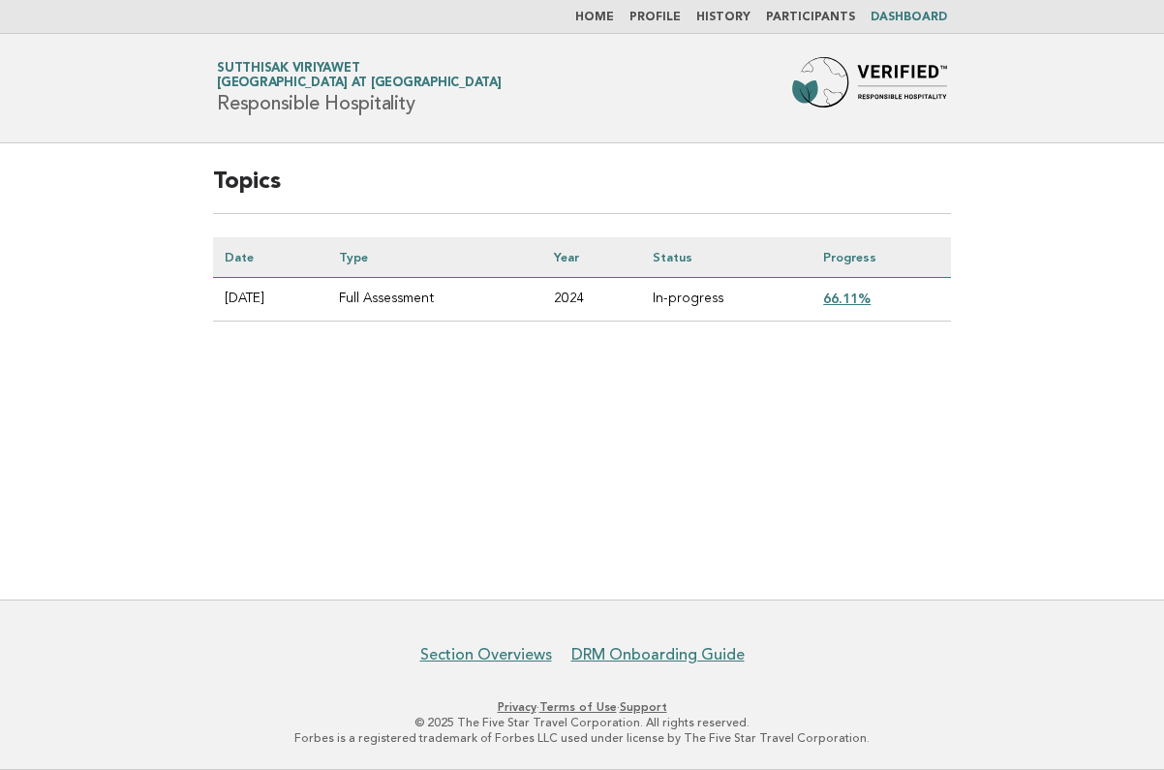
click at [864, 300] on link "66.11%" at bounding box center [846, 297] width 47 height 15
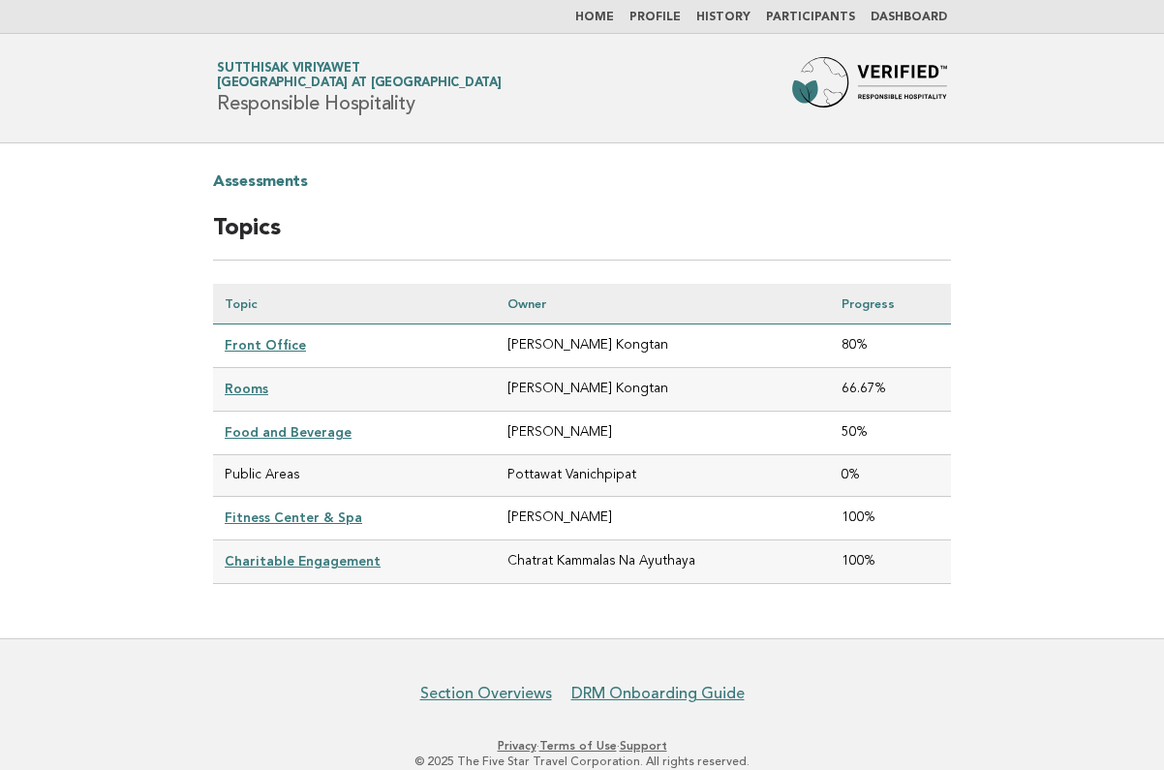
click at [276, 349] on link "Front Office" at bounding box center [265, 344] width 81 height 15
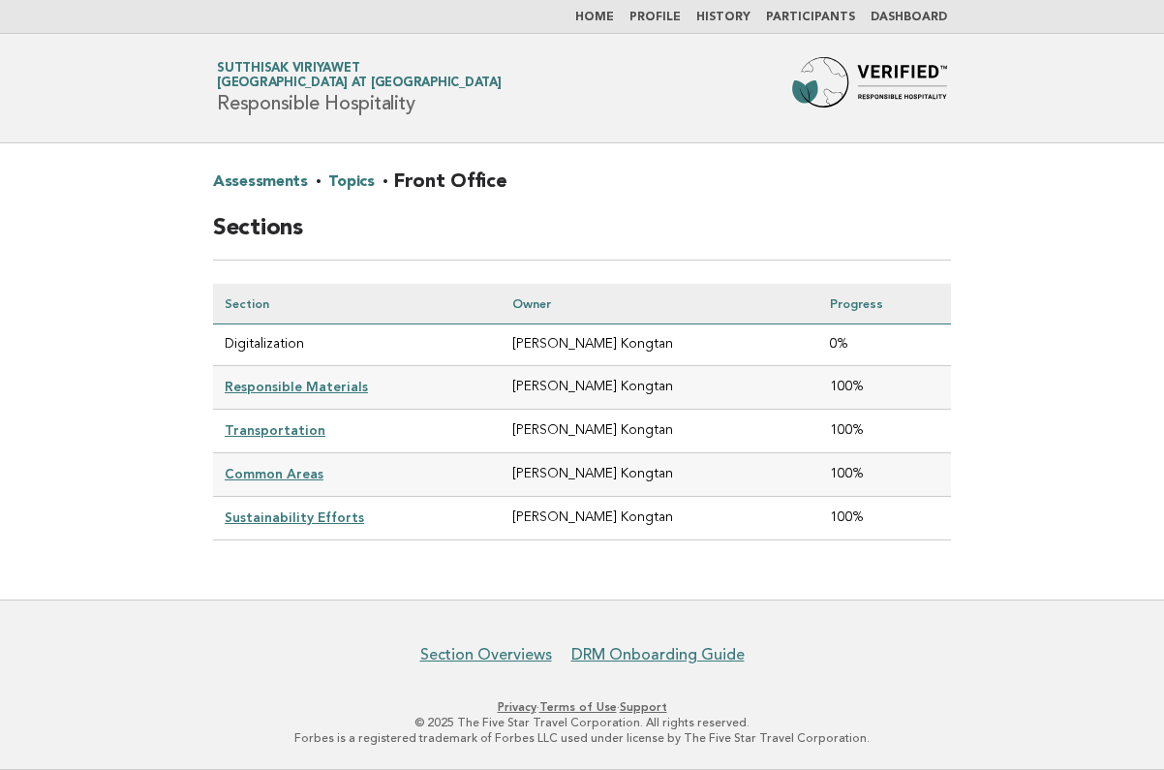
click at [331, 385] on link "Responsible Materials" at bounding box center [296, 386] width 143 height 15
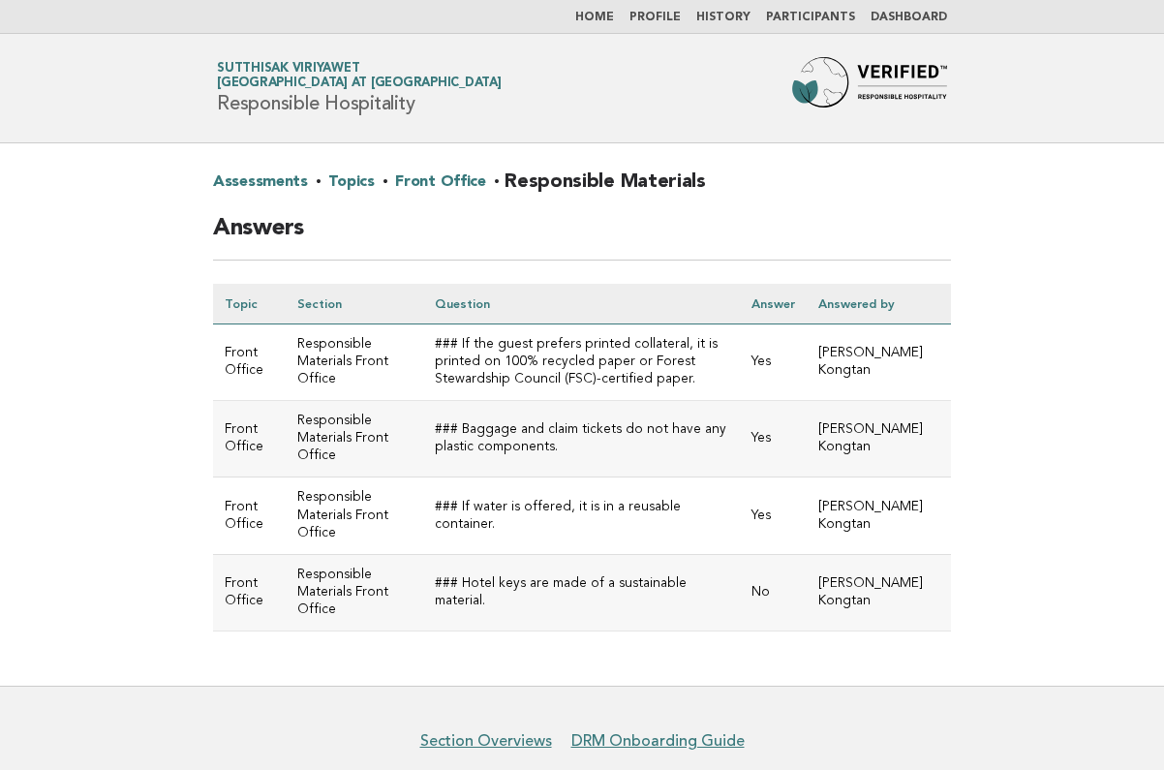
click at [409, 173] on link "Front Office" at bounding box center [440, 182] width 90 height 31
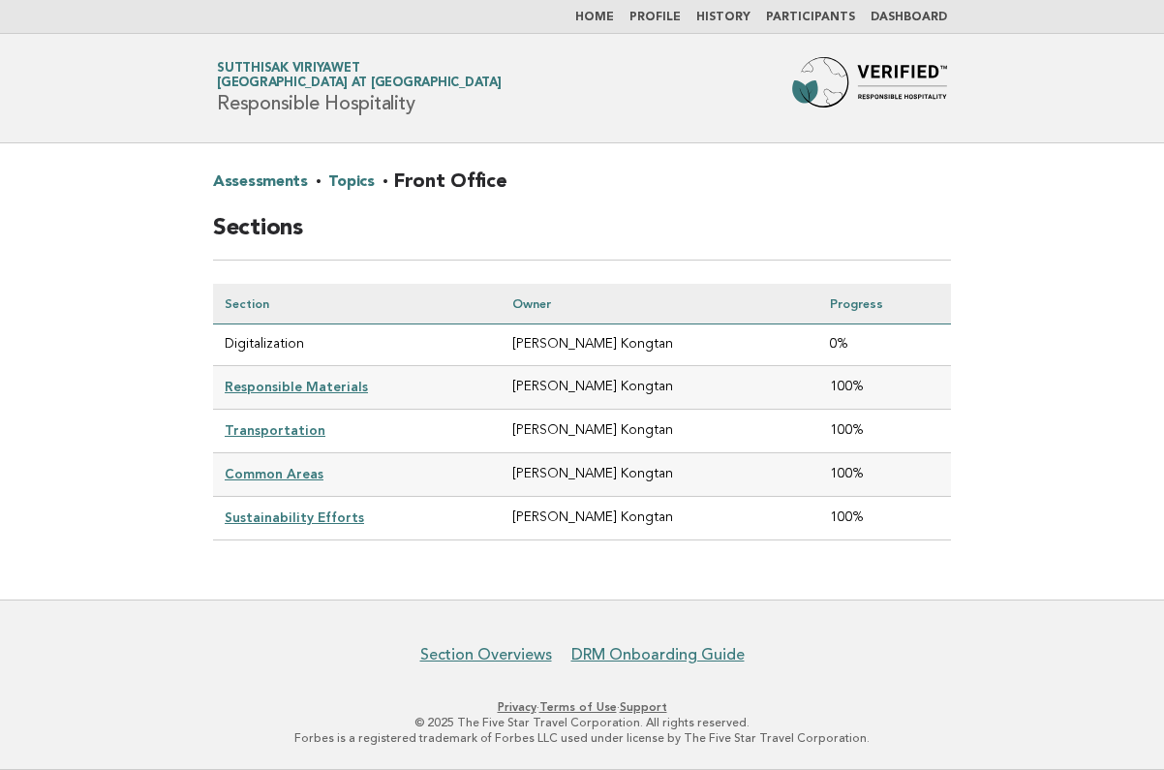
click at [292, 427] on link "Transportation" at bounding box center [275, 429] width 101 height 15
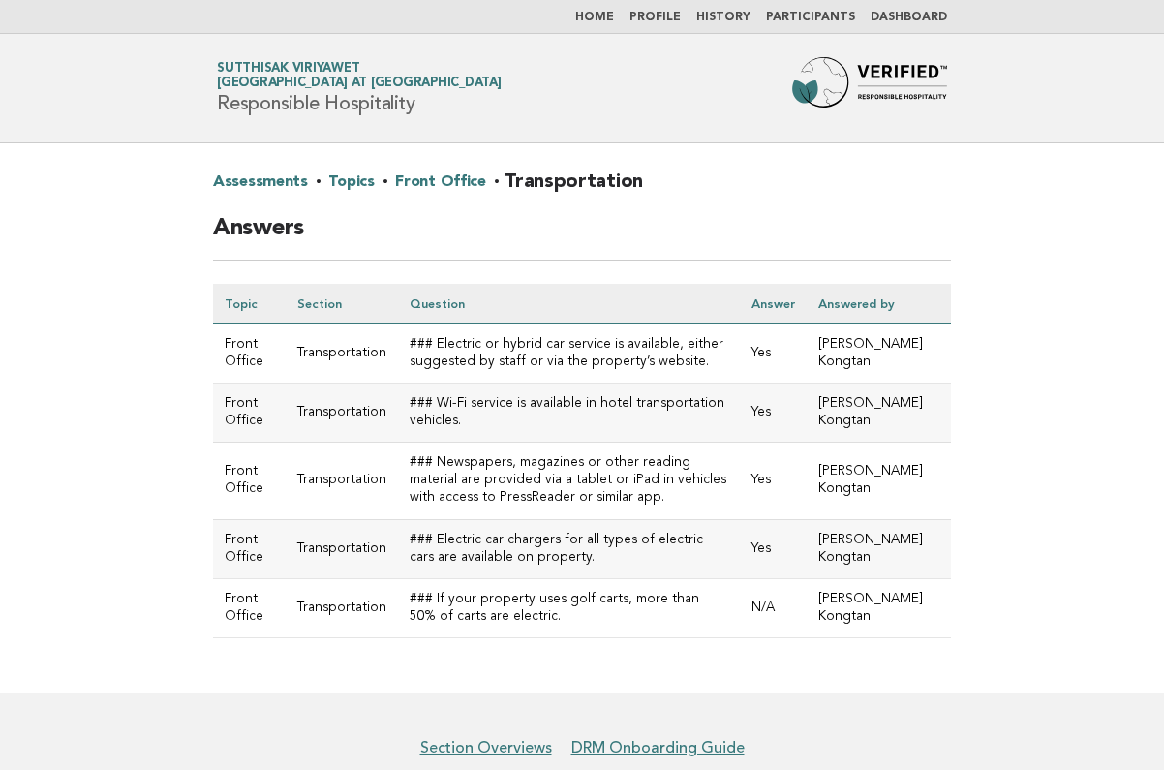
click at [411, 183] on link "Front Office" at bounding box center [440, 182] width 90 height 31
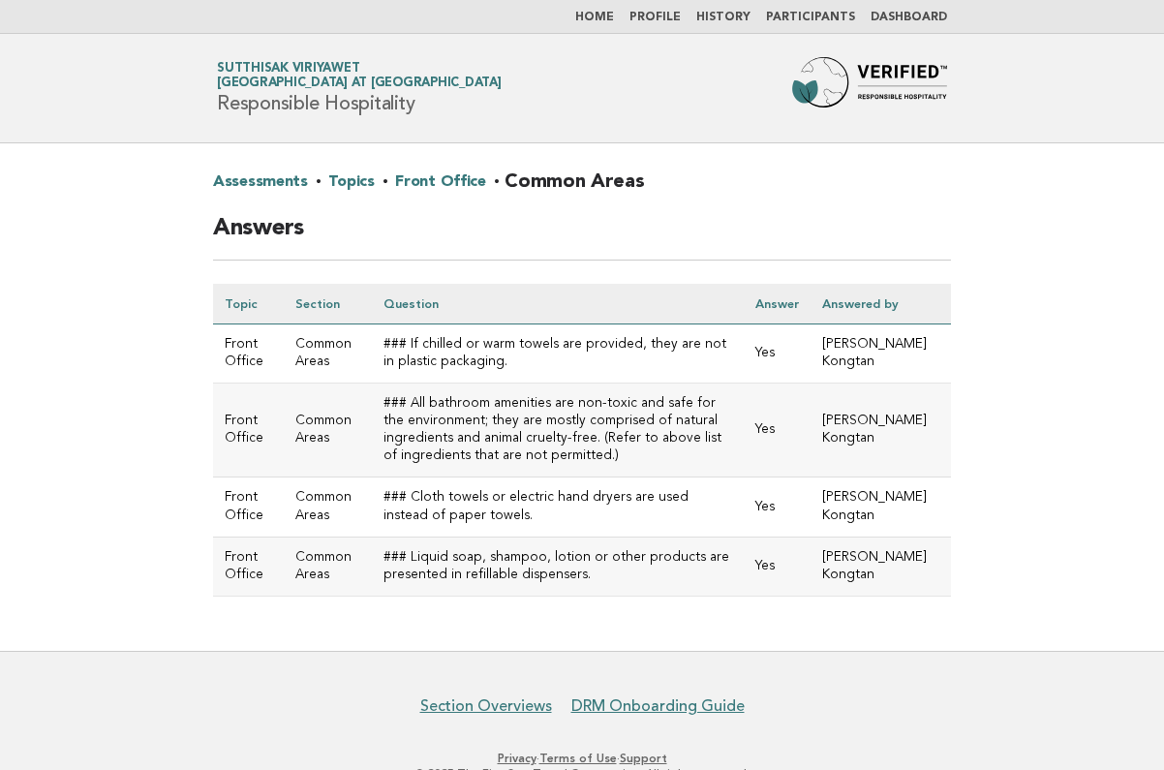
click at [418, 179] on link "Front Office" at bounding box center [440, 182] width 90 height 31
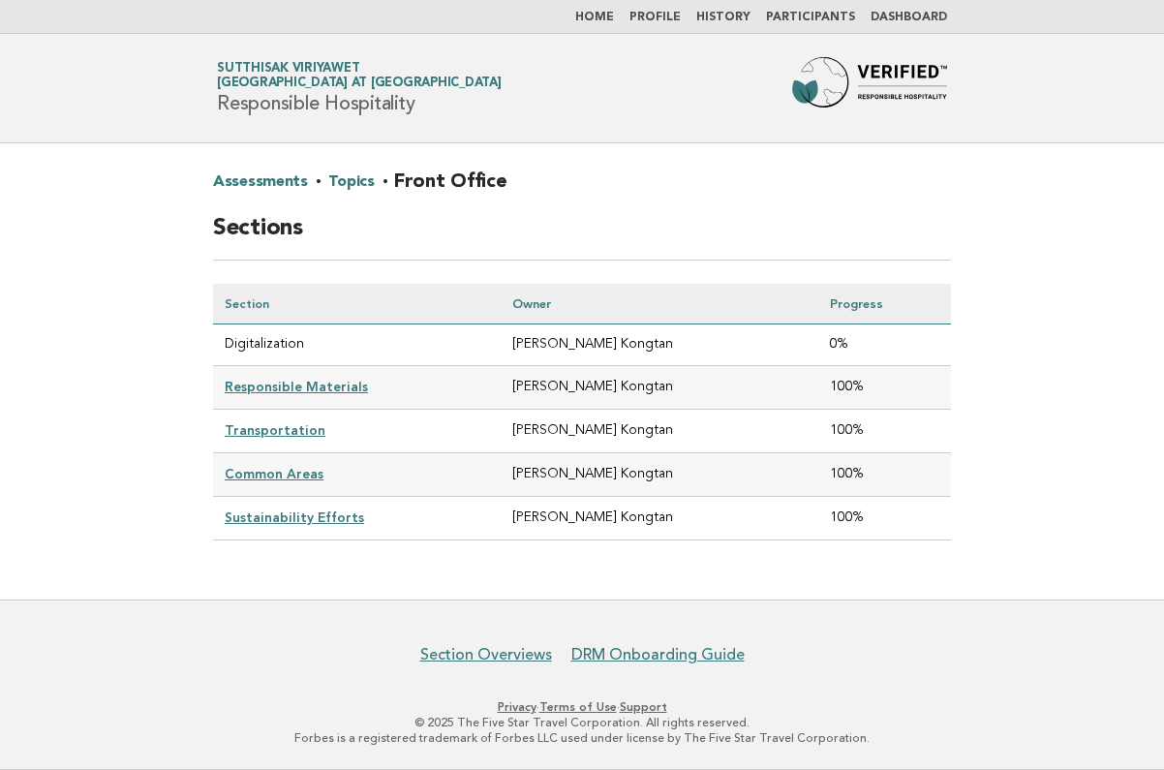
click at [314, 510] on link "Sustainability Efforts" at bounding box center [294, 516] width 139 height 15
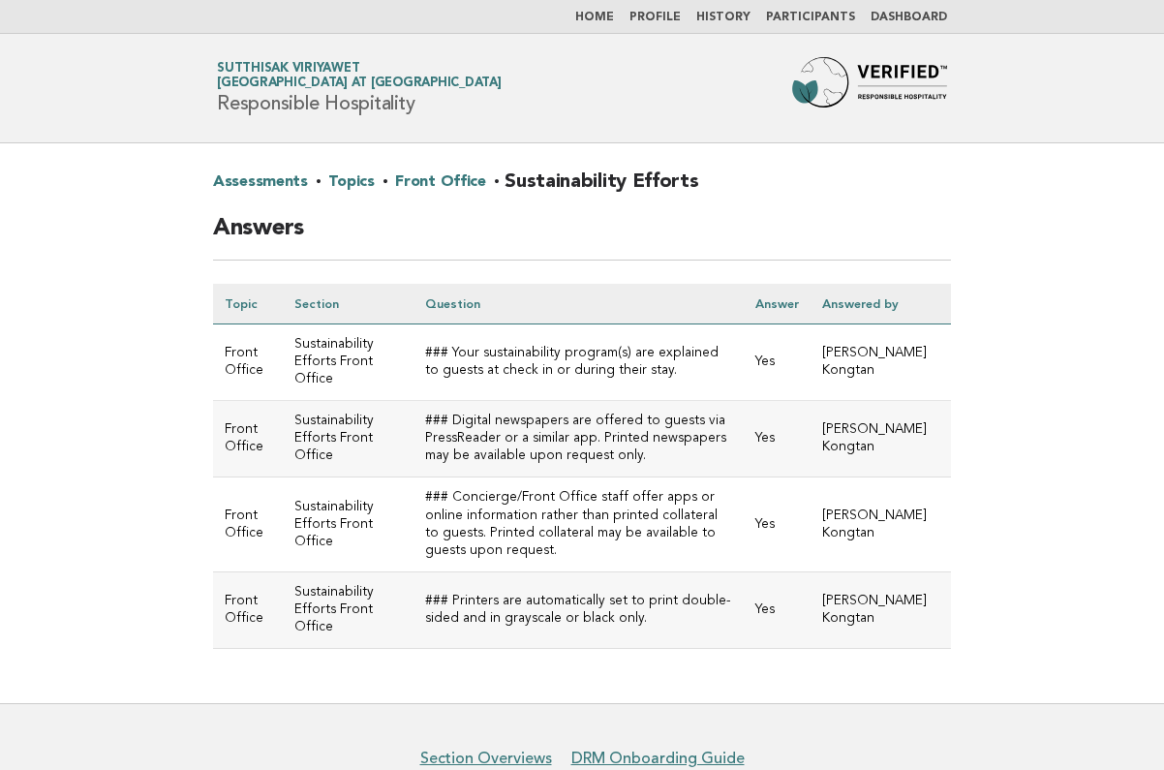
click at [420, 183] on link "Front Office" at bounding box center [440, 182] width 90 height 31
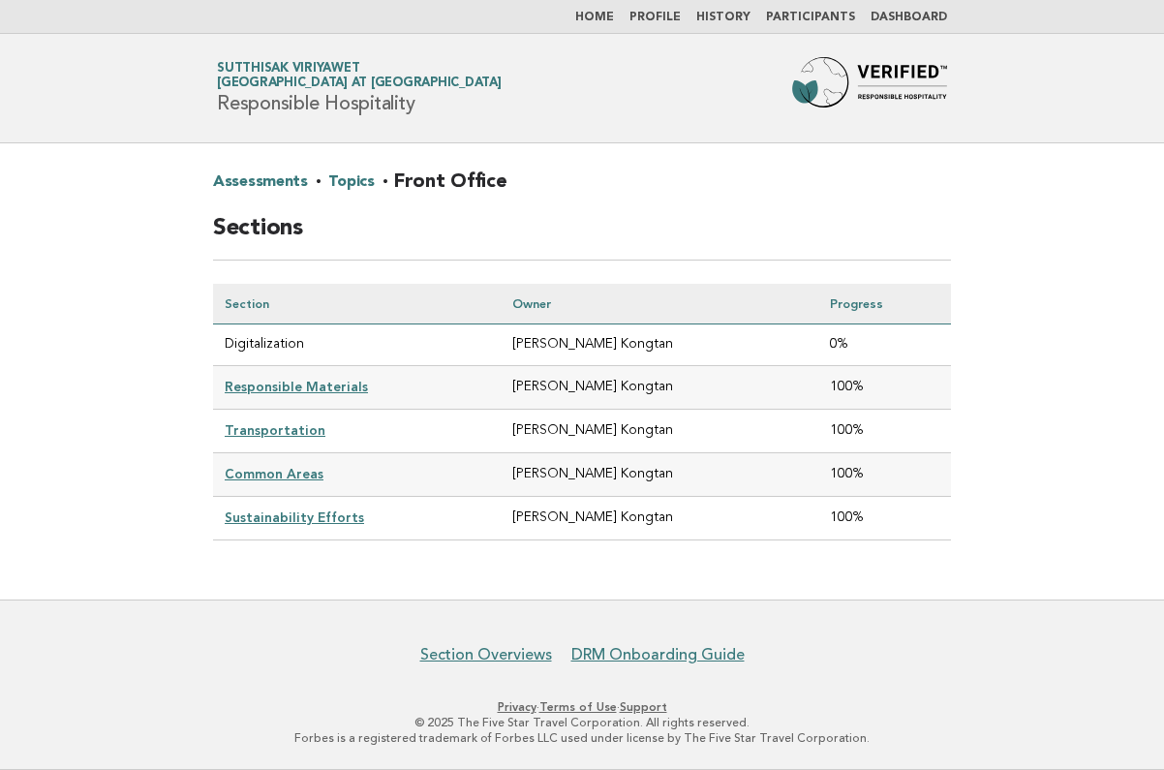
click at [350, 180] on link "Topics" at bounding box center [350, 182] width 45 height 31
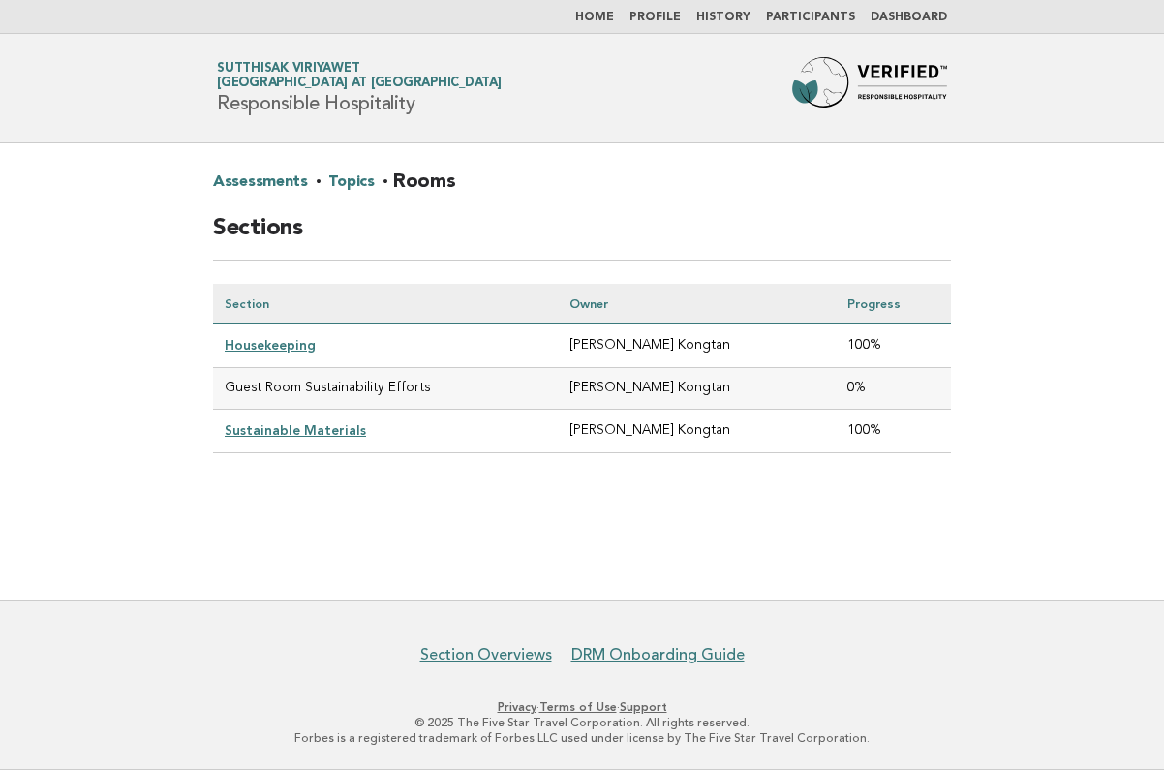
click at [282, 350] on link "Housekeeping" at bounding box center [270, 344] width 91 height 15
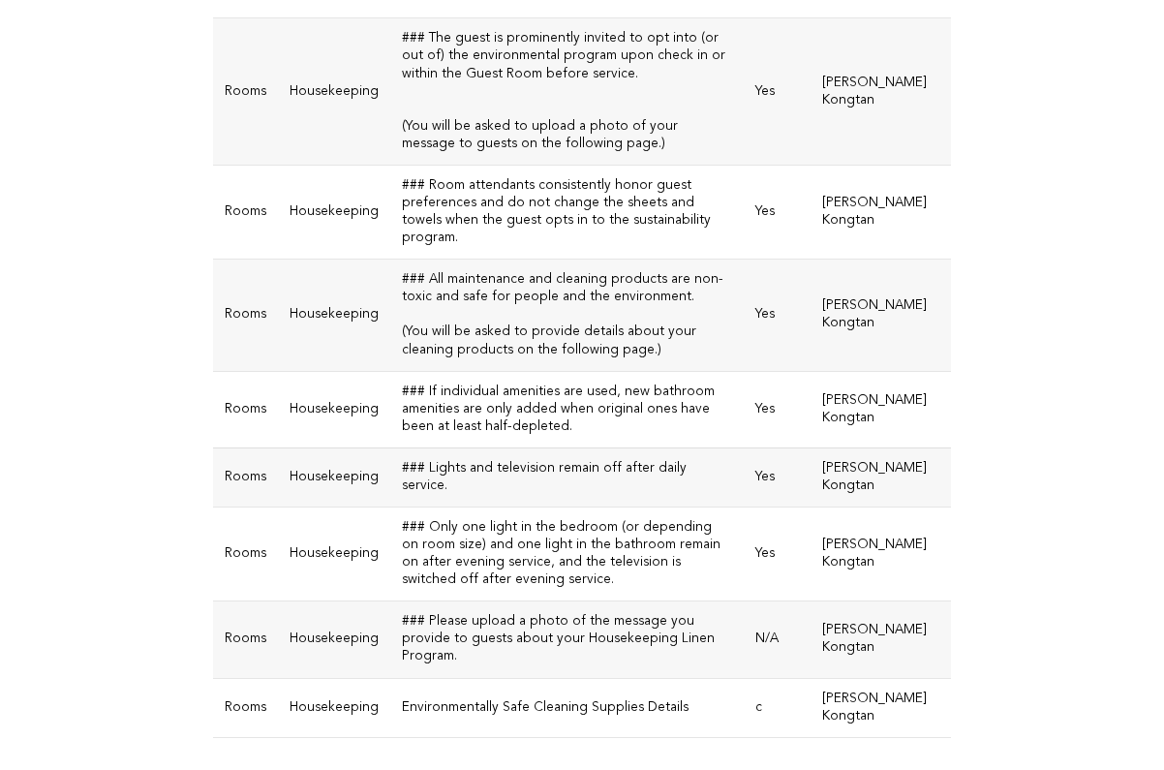
scroll to position [735, 0]
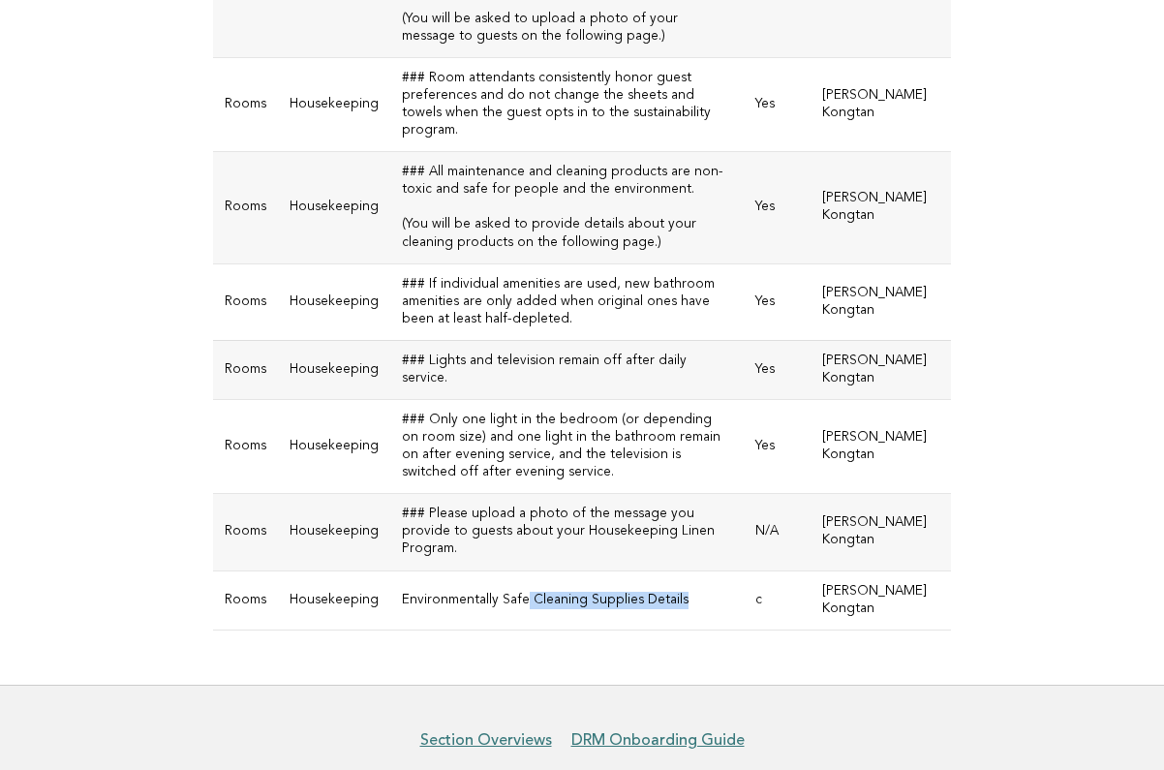
drag, startPoint x: 521, startPoint y: 536, endPoint x: 696, endPoint y: 540, distance: 175.3
click at [697, 570] on td "Environmentally Safe Cleaning Supplies Details" at bounding box center [566, 599] width 353 height 59
copy td "Cleaning Supplies Details"
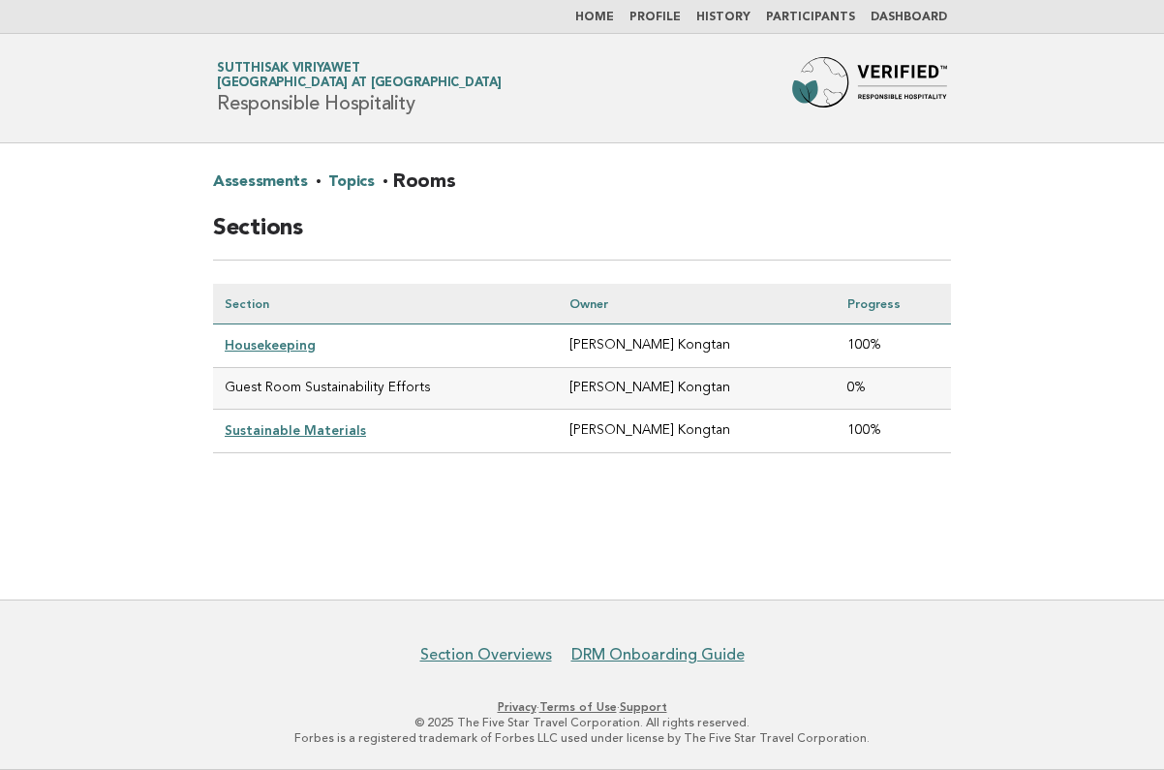
drag, startPoint x: 224, startPoint y: 388, endPoint x: 539, endPoint y: 389, distance: 315.6
click at [539, 389] on td "Guest Room Sustainability Efforts" at bounding box center [385, 389] width 345 height 42
copy td "Guest Room Sustainability Efforts"
click at [322, 446] on td "Sustainable Materials" at bounding box center [385, 431] width 345 height 44
click at [322, 440] on td "Sustainable Materials" at bounding box center [385, 431] width 345 height 44
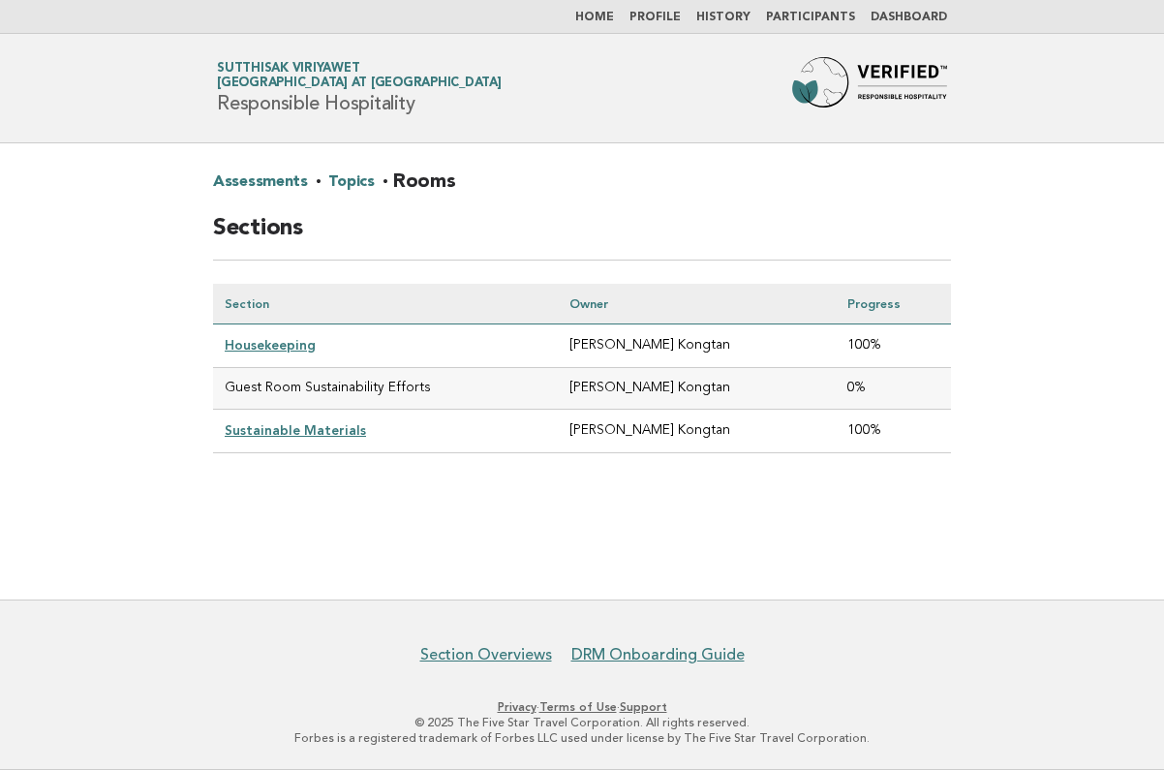
click at [316, 432] on link "Sustainable Materials" at bounding box center [295, 429] width 141 height 15
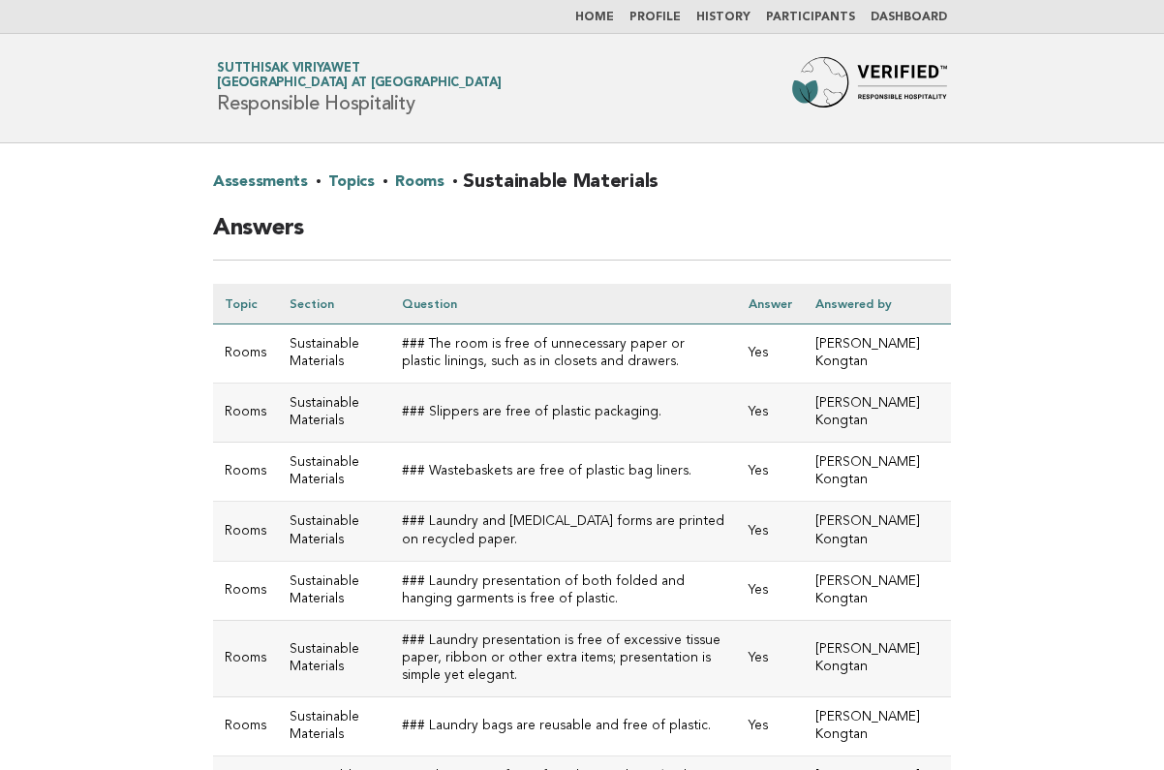
click at [410, 175] on link "Rooms" at bounding box center [419, 182] width 49 height 31
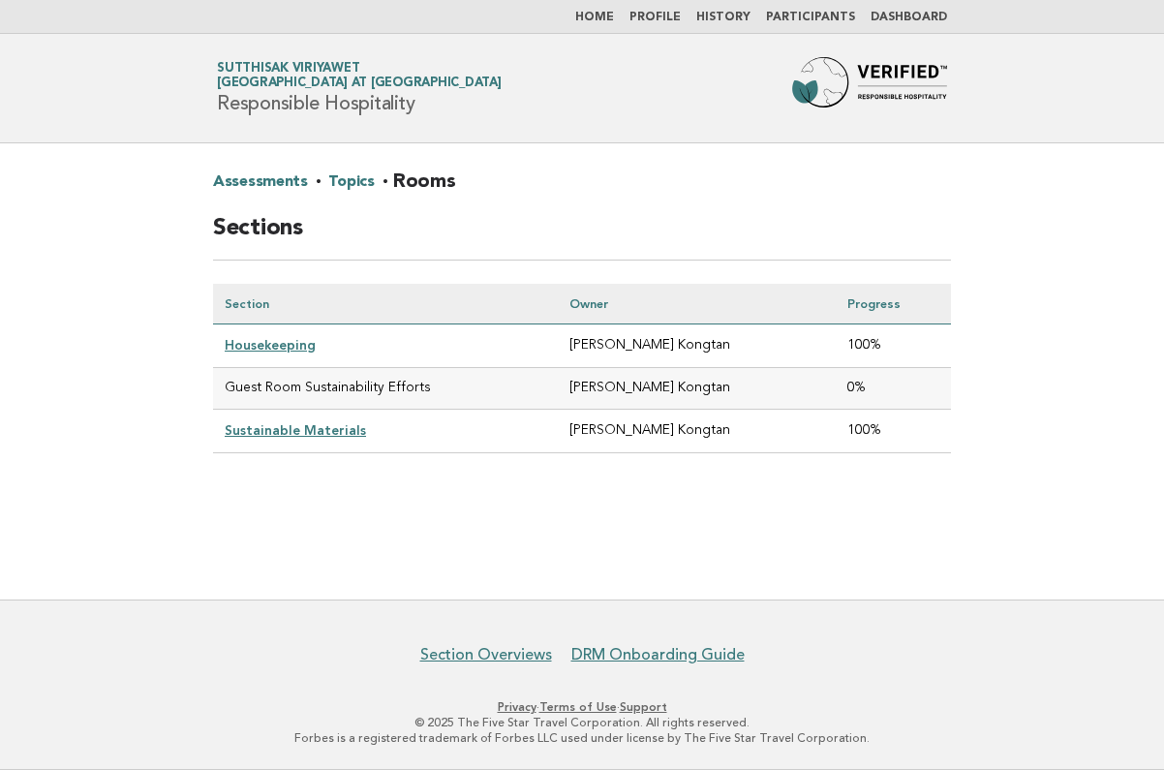
click at [356, 190] on link "Topics" at bounding box center [350, 182] width 45 height 31
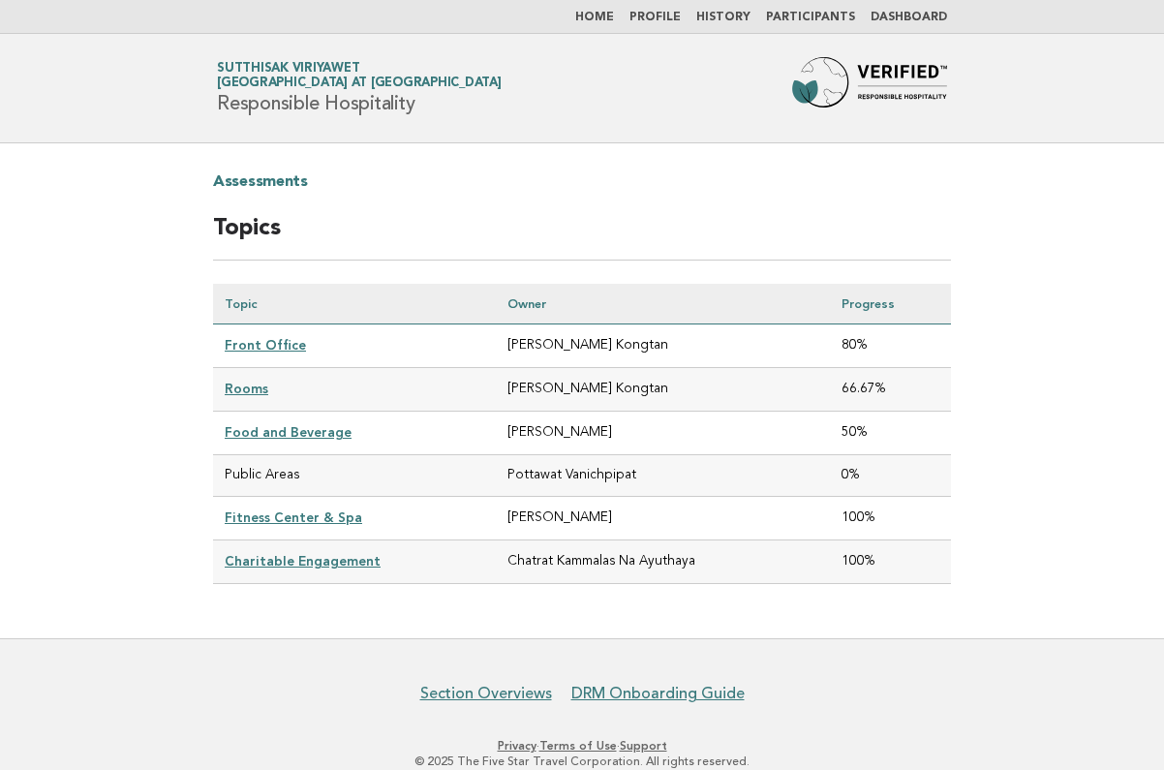
click at [267, 434] on link "Food and Beverage" at bounding box center [288, 431] width 127 height 15
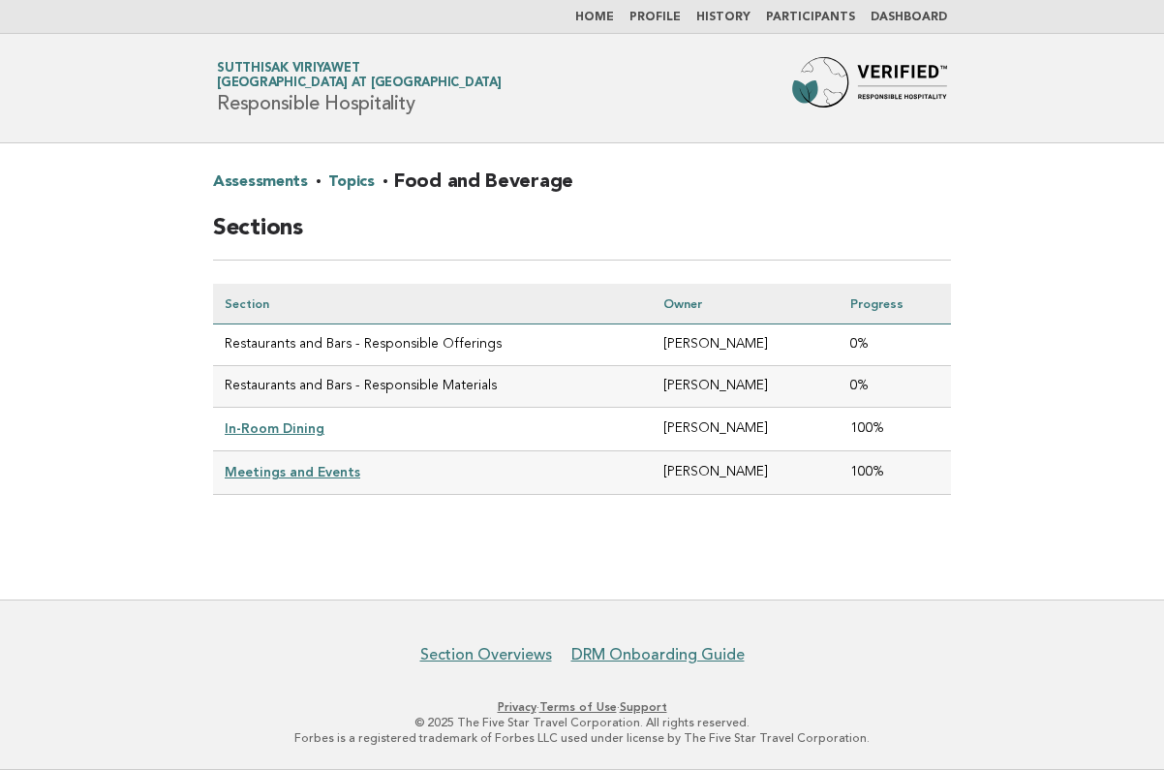
drag, startPoint x: 228, startPoint y: 381, endPoint x: 595, endPoint y: 393, distance: 367.1
click at [595, 394] on td "Restaurants and Bars - Responsible Materials" at bounding box center [432, 387] width 439 height 42
copy td "Restaurants and Bars - Responsible Materials"
click at [373, 375] on td "Restaurants and Bars - Responsible Materials" at bounding box center [432, 387] width 439 height 42
click at [373, 387] on td "Restaurants and Bars - Responsible Materials" at bounding box center [432, 387] width 439 height 42
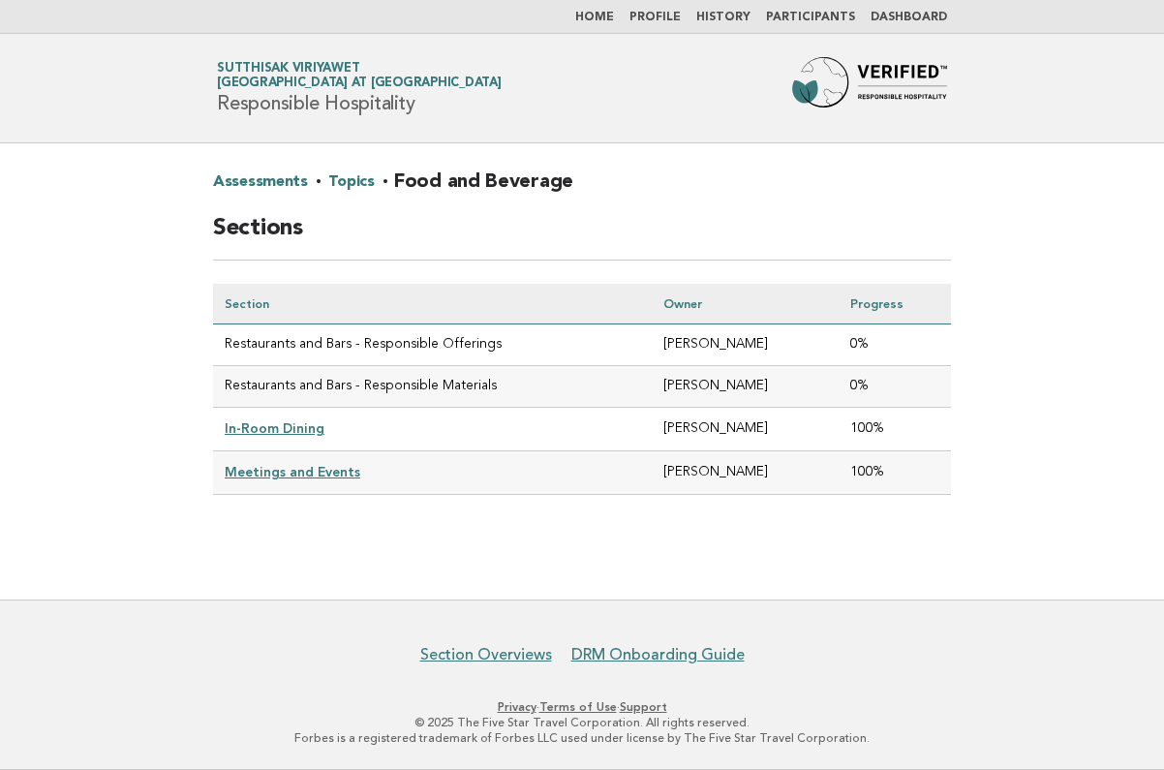
click at [373, 387] on td "Restaurants and Bars - Responsible Materials" at bounding box center [432, 387] width 439 height 42
copy tr "Restaurants and Bars - Responsible Materials"
click at [432, 387] on td "Restaurants and Bars - Responsible Materials" at bounding box center [432, 387] width 439 height 42
drag, startPoint x: 487, startPoint y: 387, endPoint x: 220, endPoint y: 384, distance: 267.2
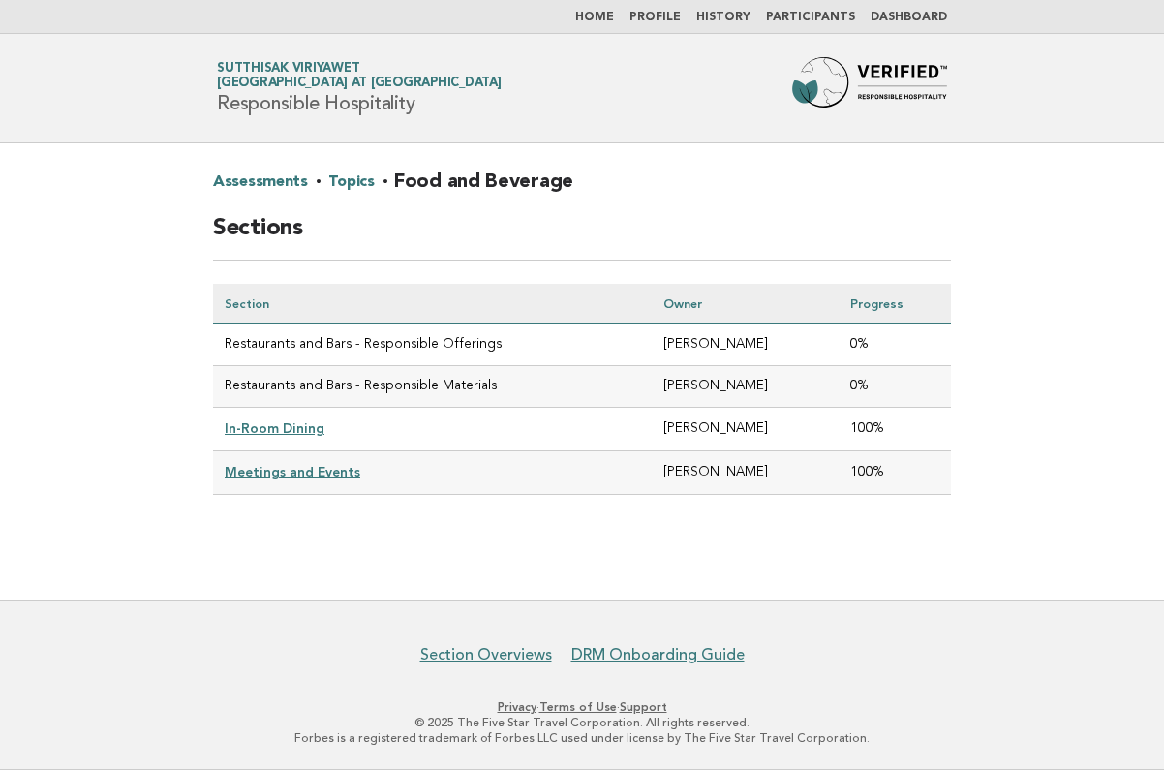
click at [220, 384] on td "Restaurants and Bars - Responsible Materials" at bounding box center [432, 387] width 439 height 42
copy td "Restaurants and Bars - Responsible Materials"
drag, startPoint x: 225, startPoint y: 340, endPoint x: 534, endPoint y: 346, distance: 309.8
click at [534, 346] on td "Restaurants and Bars - Responsible Offerings" at bounding box center [432, 345] width 439 height 42
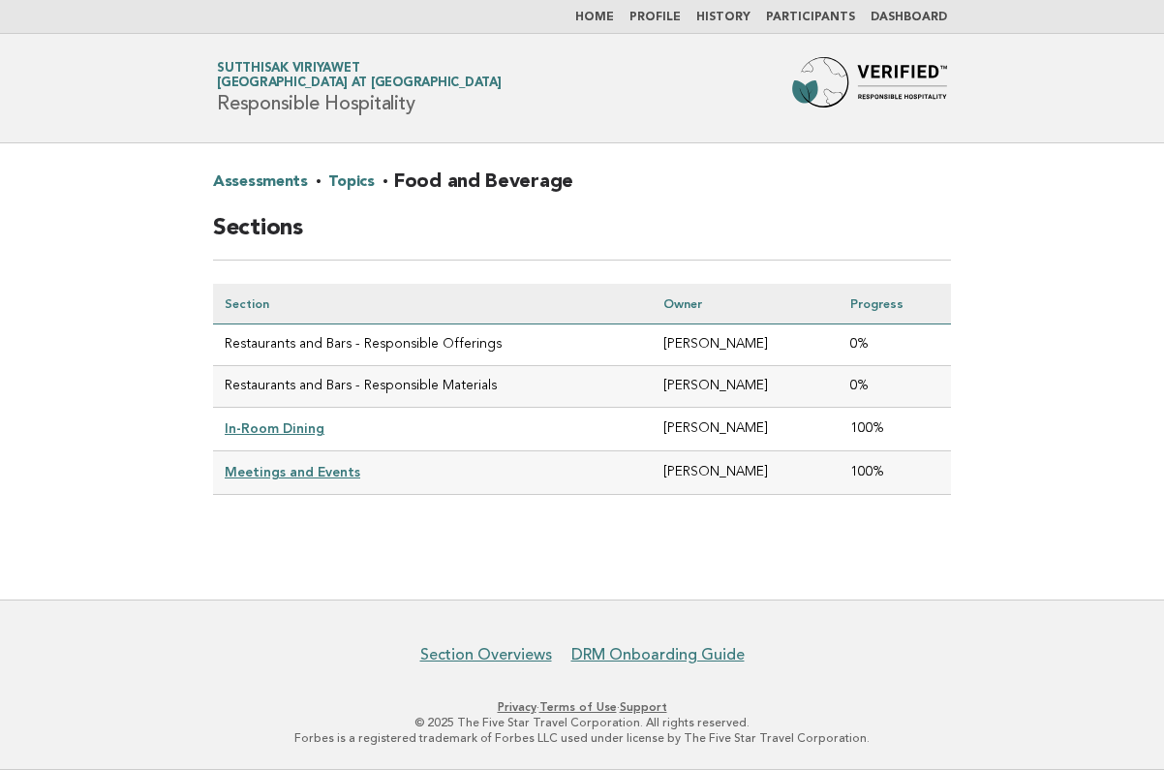
copy td "Restaurants and Bars - Responsible Offerings"
click at [340, 179] on link "Topics" at bounding box center [350, 182] width 45 height 31
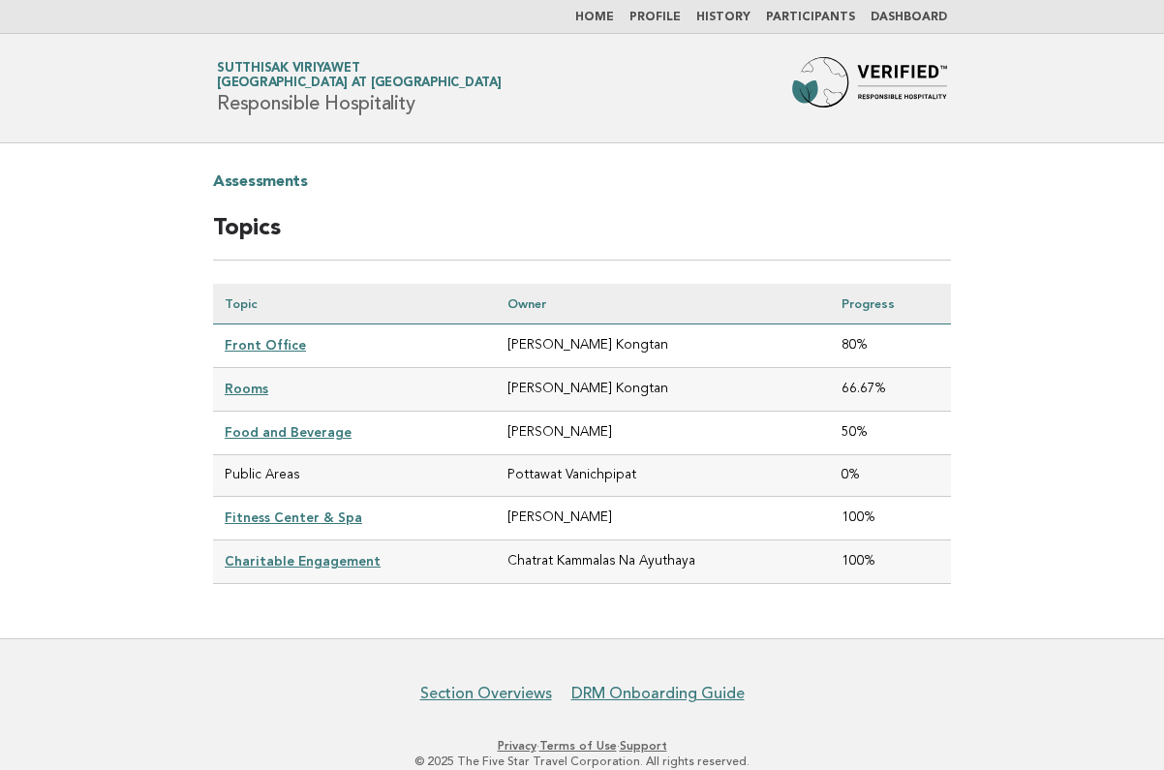
drag, startPoint x: 221, startPoint y: 472, endPoint x: 299, endPoint y: 471, distance: 78.4
click at [300, 472] on td "Public Areas" at bounding box center [354, 476] width 283 height 42
copy td "Public Areas"
